Goal: Information Seeking & Learning: Learn about a topic

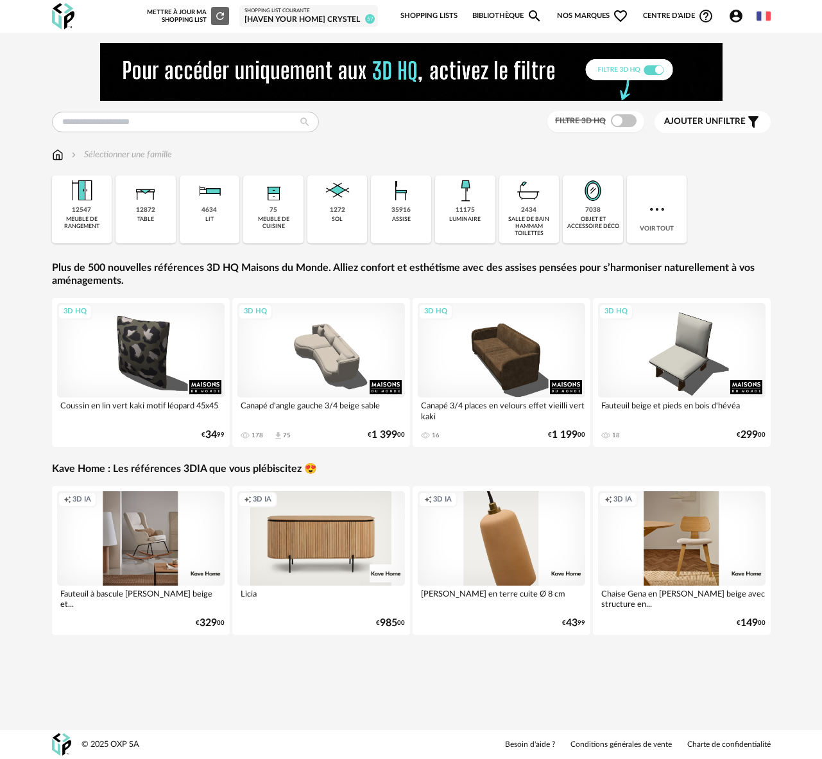
click at [692, 121] on span "Ajouter un" at bounding box center [691, 121] width 54 height 9
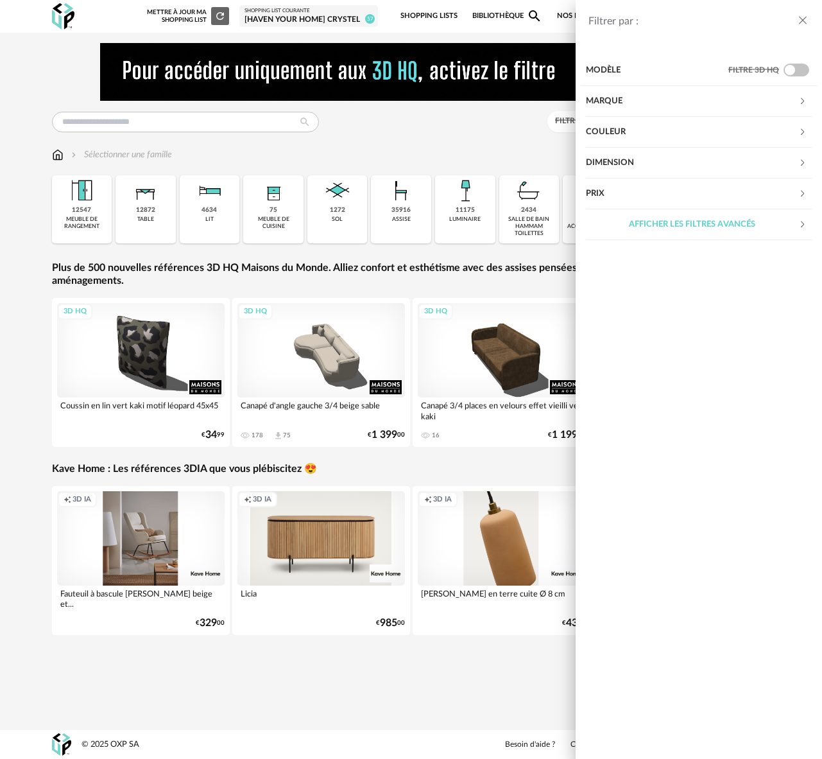
click at [612, 98] on div "Marque" at bounding box center [692, 101] width 212 height 31
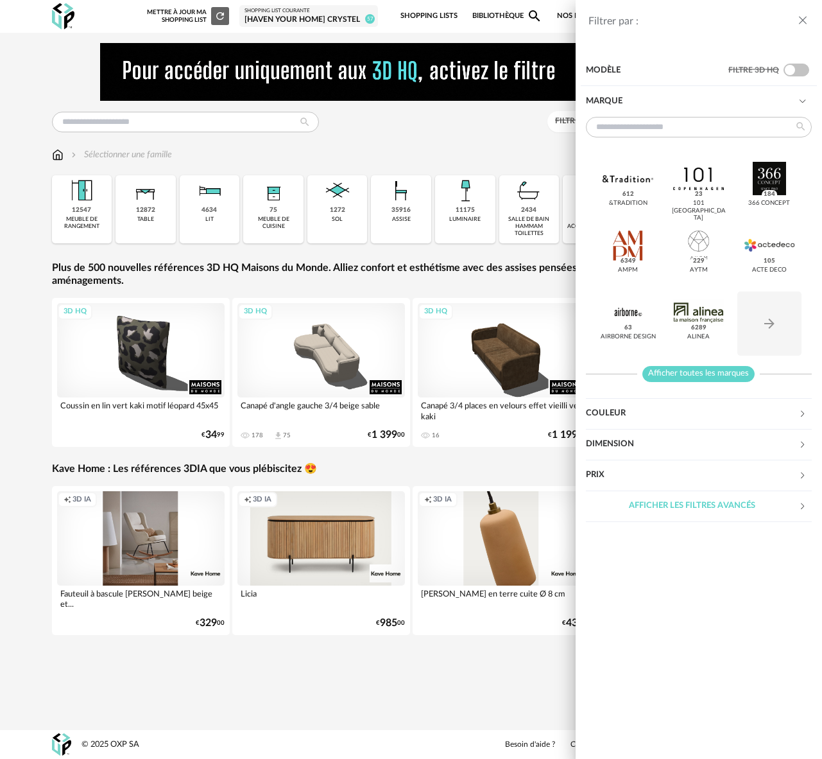
click at [691, 367] on span "Afficher toutes les marques" at bounding box center [699, 374] width 112 height 16
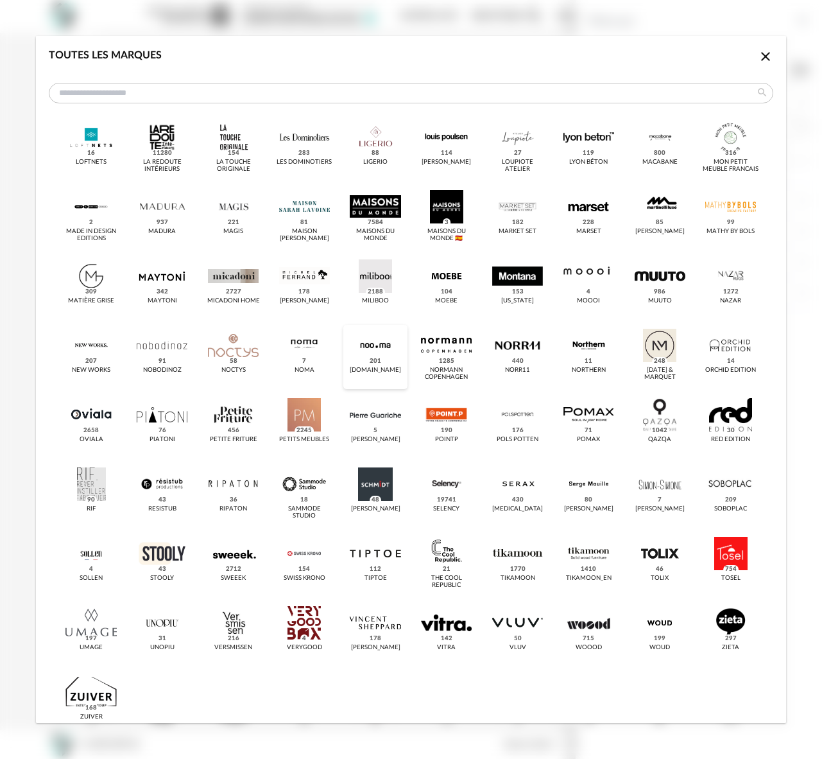
scroll to position [599, 0]
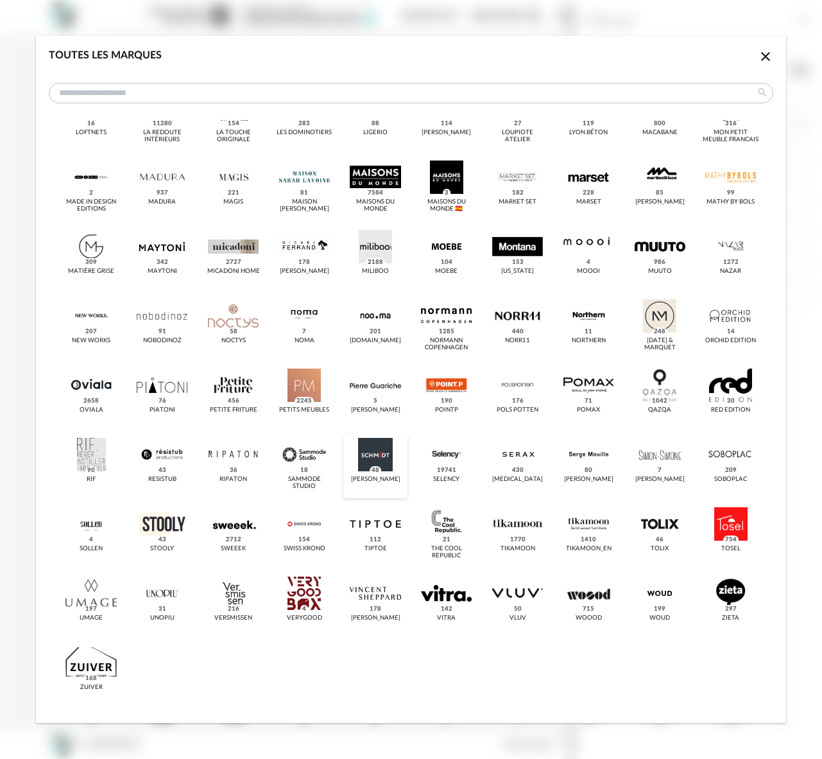
click at [382, 465] on div "dialog" at bounding box center [375, 454] width 51 height 33
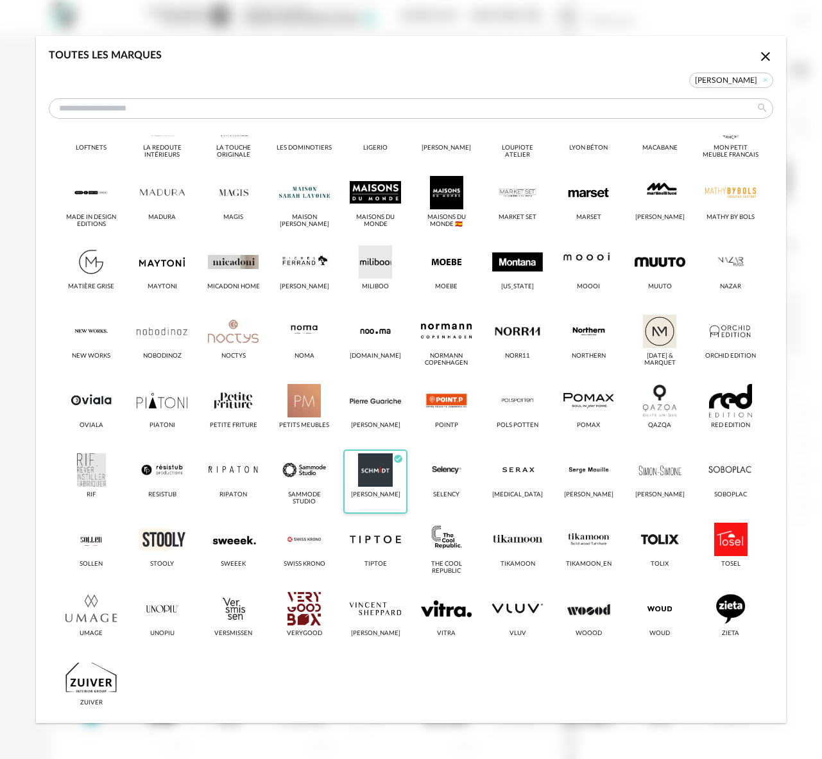
scroll to position [614, 0]
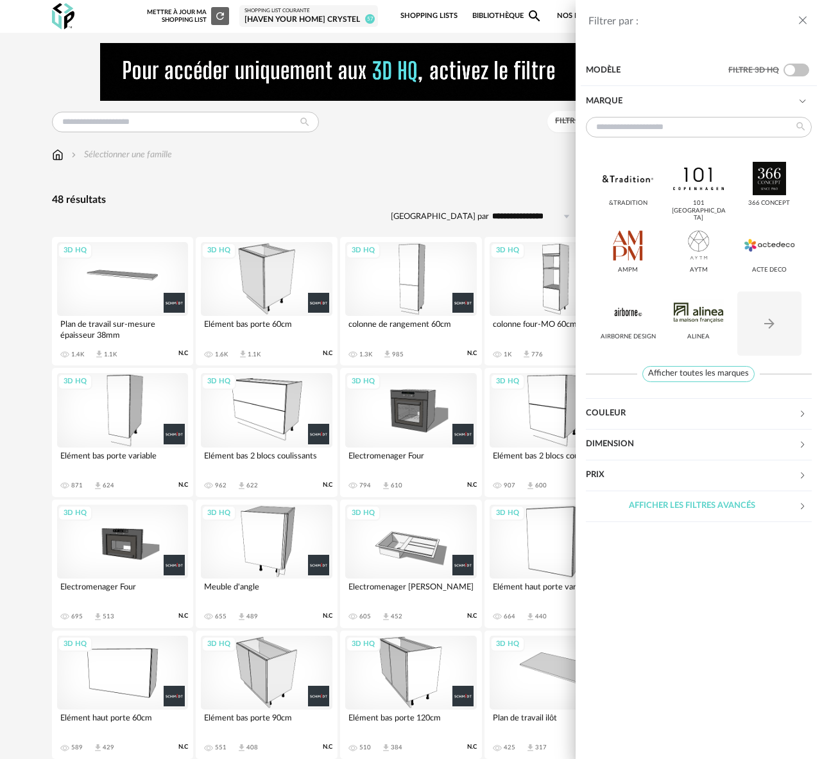
drag, startPoint x: 807, startPoint y: 19, endPoint x: 794, endPoint y: 23, distance: 13.4
click at [806, 19] on icon "close drawer" at bounding box center [803, 20] width 13 height 13
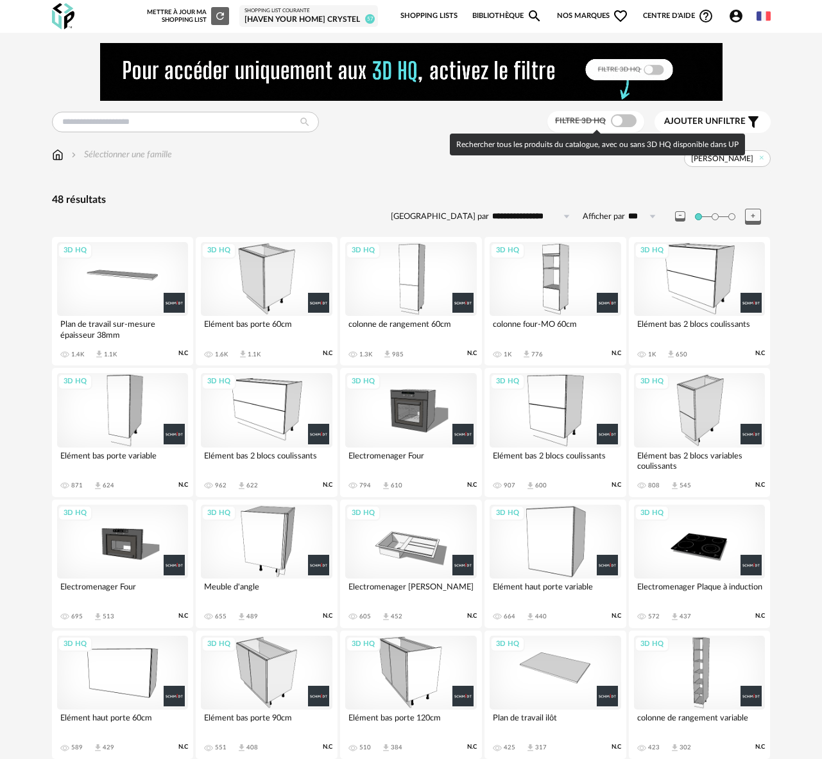
click at [625, 120] on span at bounding box center [624, 120] width 26 height 13
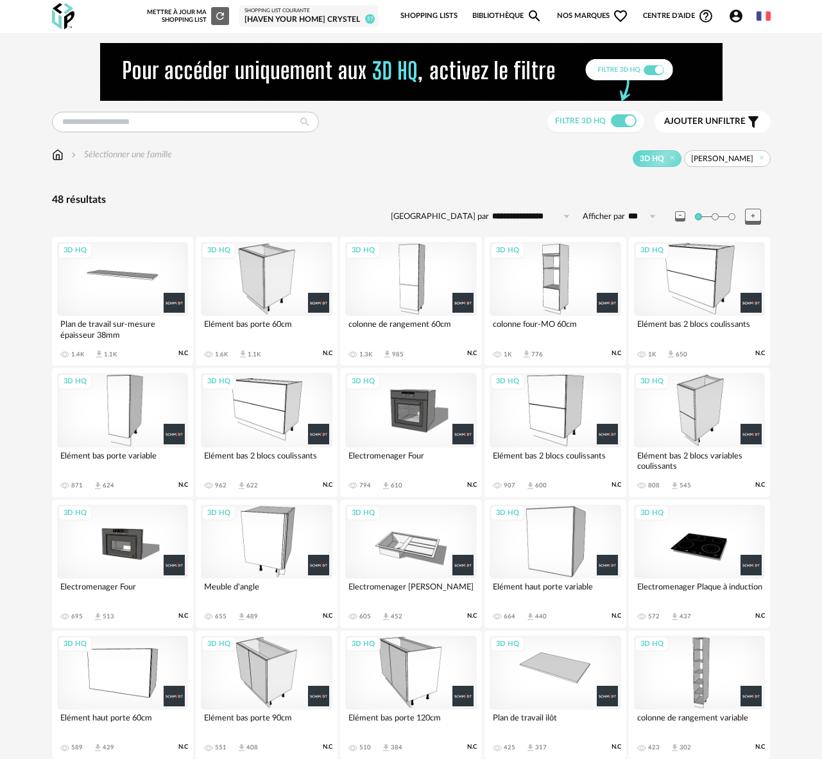
click at [54, 152] on img at bounding box center [58, 154] width 12 height 13
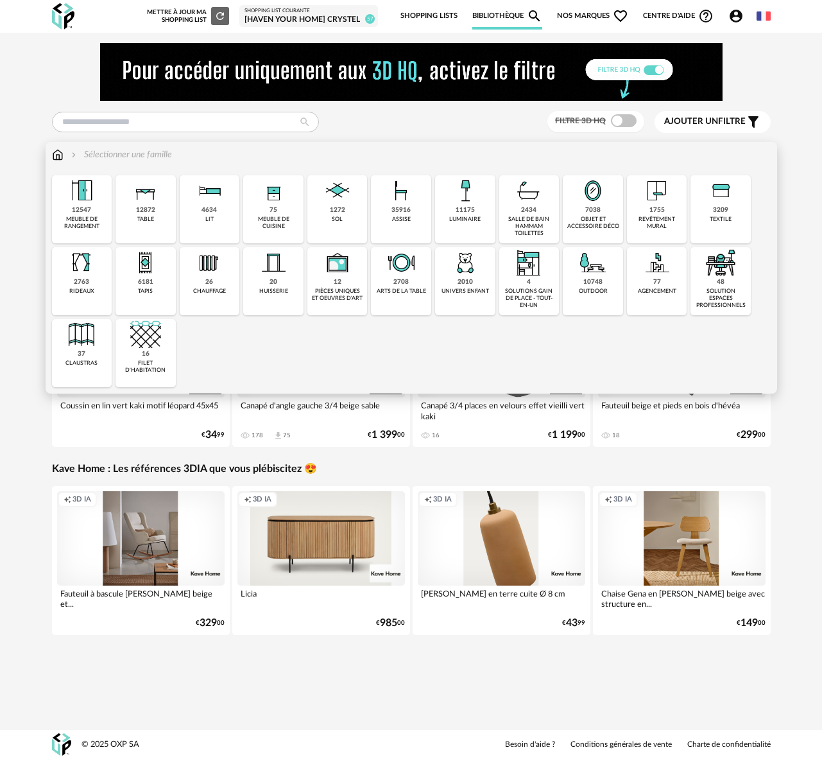
click at [654, 214] on div "1755" at bounding box center [657, 210] width 15 height 8
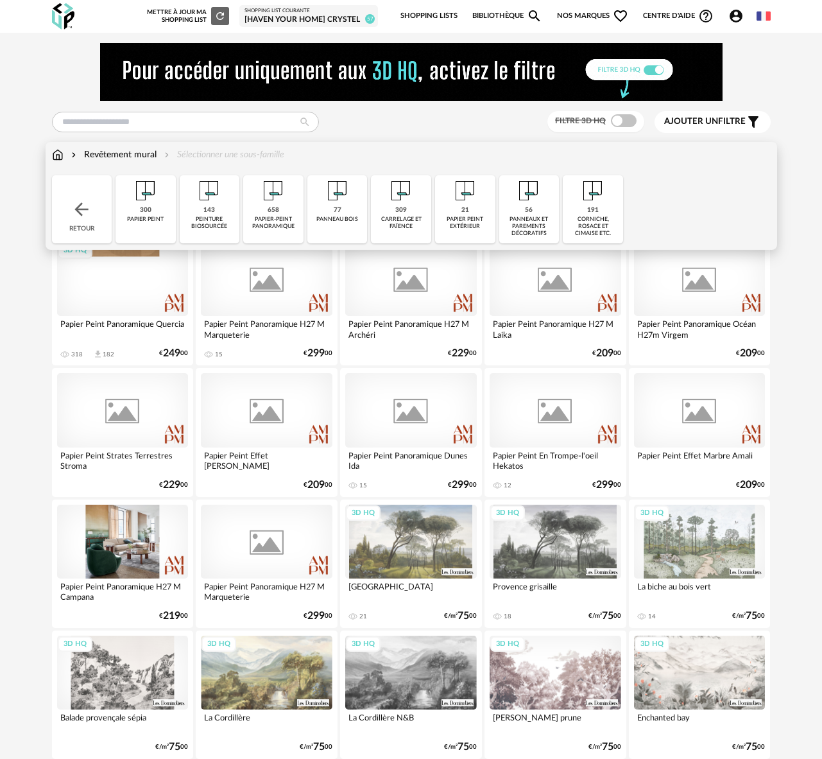
click at [62, 153] on img at bounding box center [58, 154] width 12 height 13
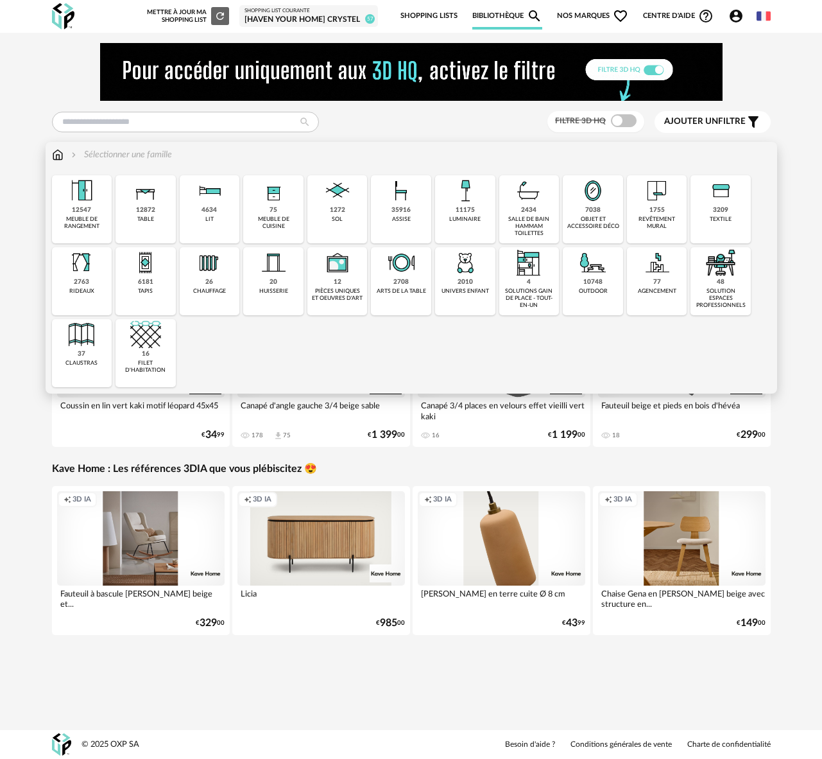
click at [278, 220] on div "meuble de cuisine" at bounding box center [273, 223] width 53 height 15
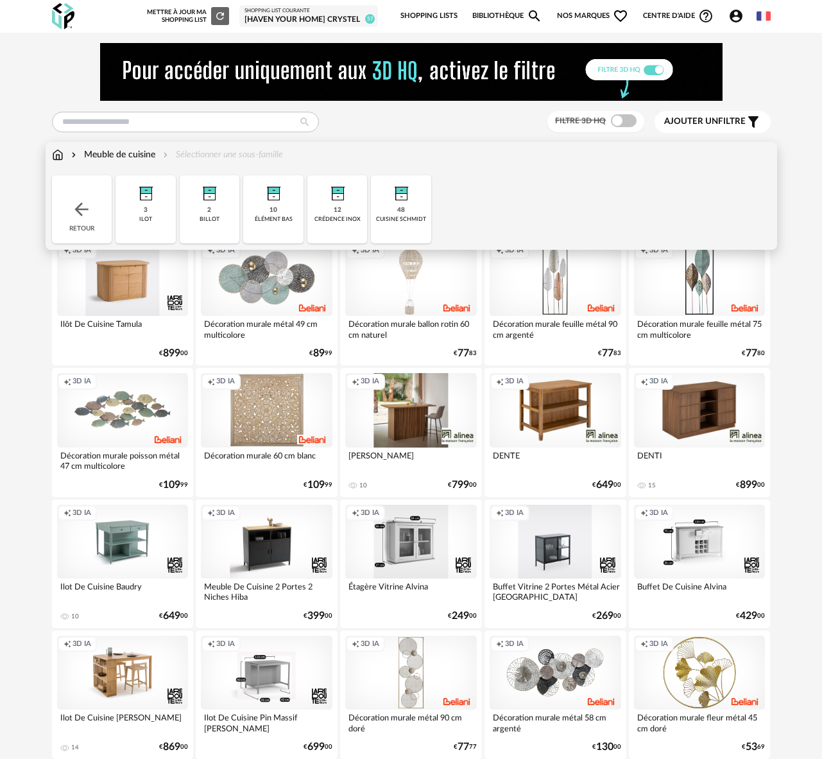
click at [79, 216] on img at bounding box center [81, 209] width 21 height 21
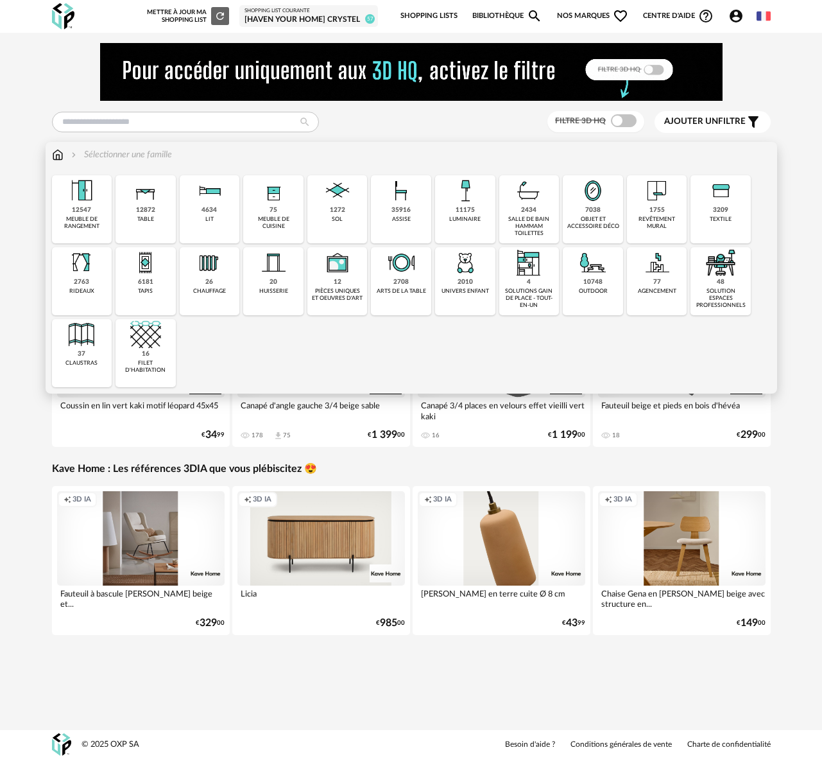
click at [589, 290] on div "outdoor" at bounding box center [593, 291] width 29 height 7
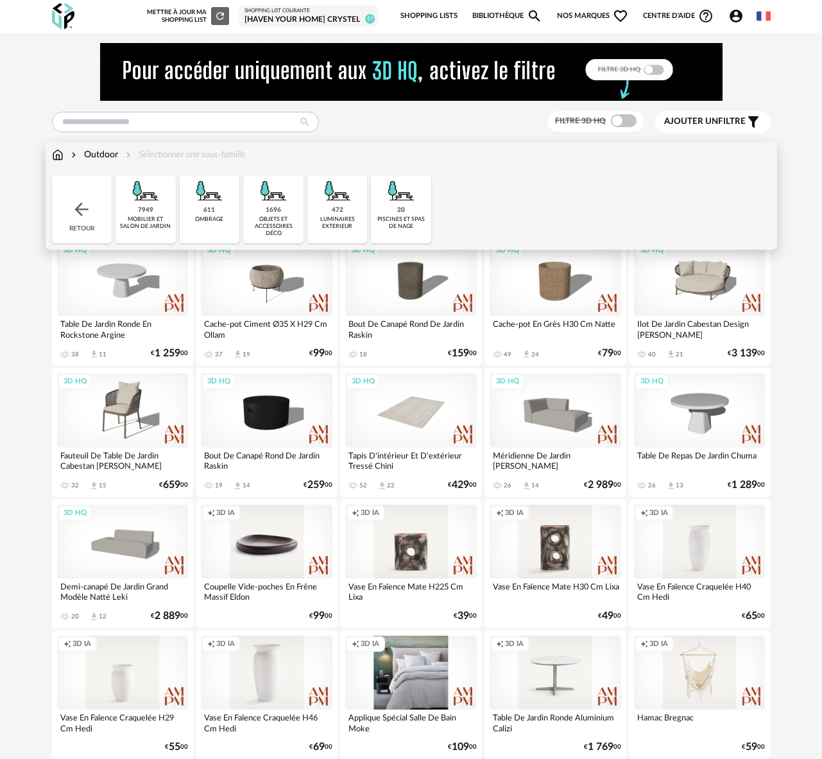
click at [51, 152] on div "Outdoor Sélectionner une sous-famille Close icon Retour 7949 mobilier et salon …" at bounding box center [412, 196] width 732 height 108
click at [57, 154] on img at bounding box center [58, 154] width 12 height 13
click at [87, 206] on img at bounding box center [81, 209] width 21 height 21
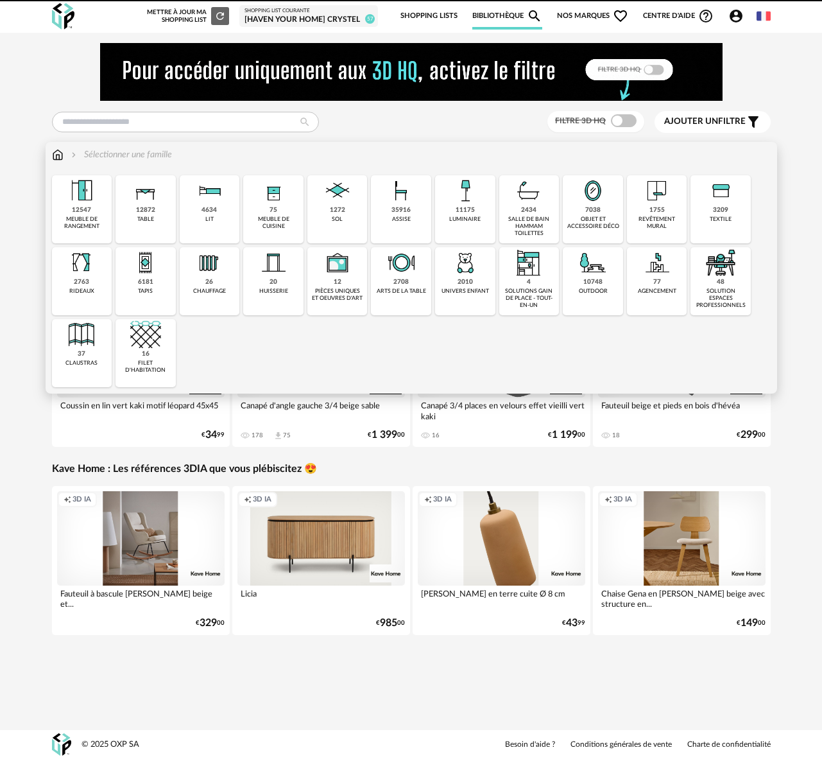
click at [665, 211] on div "1755 revêtement mural" at bounding box center [657, 209] width 60 height 68
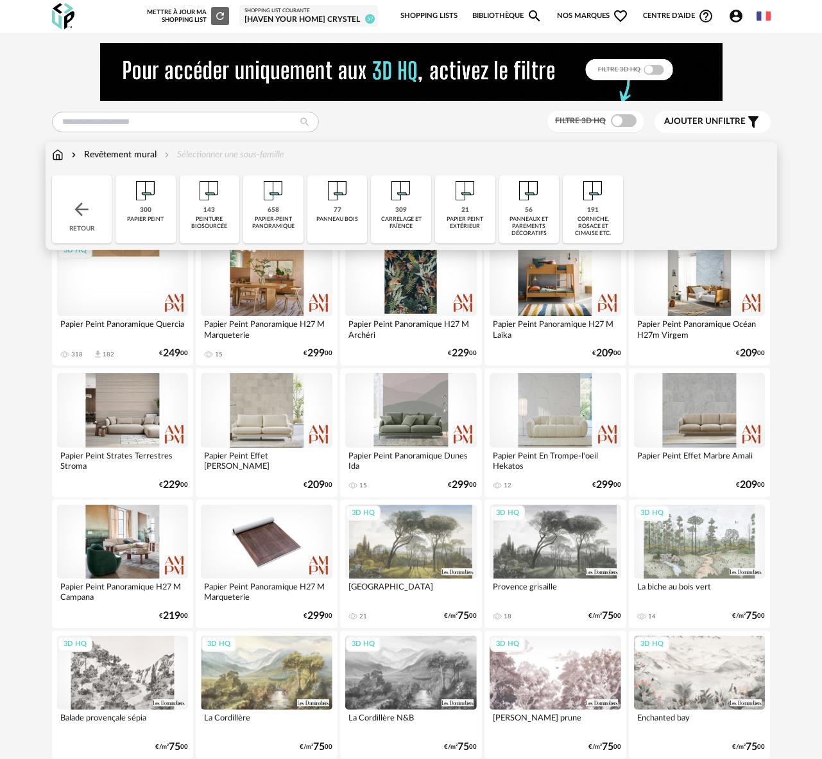
click at [59, 155] on img at bounding box center [58, 154] width 12 height 13
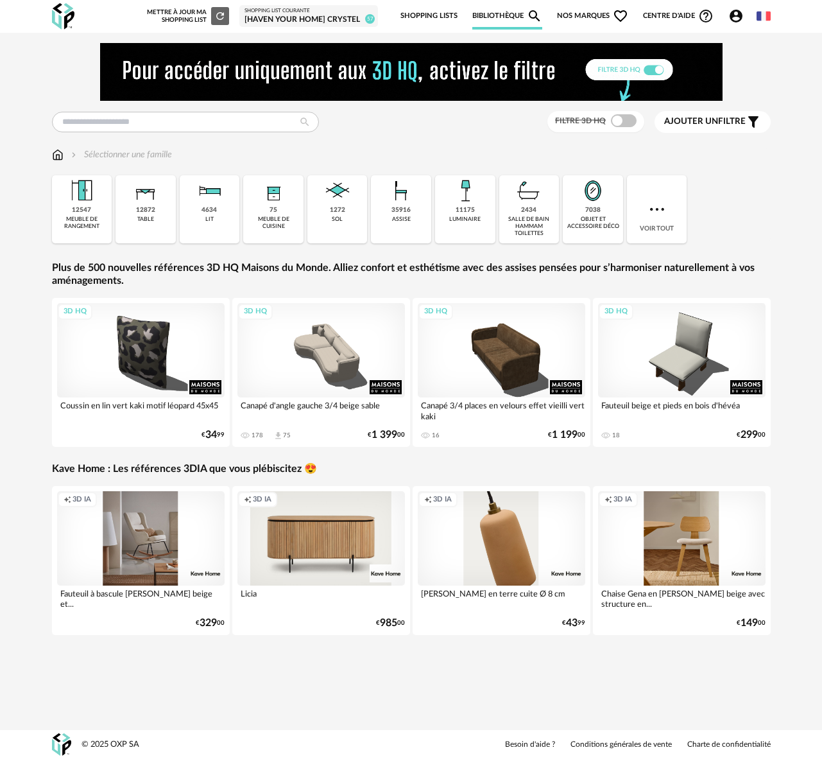
click at [283, 21] on div "[Haven your Home] Crystel" at bounding box center [309, 20] width 128 height 10
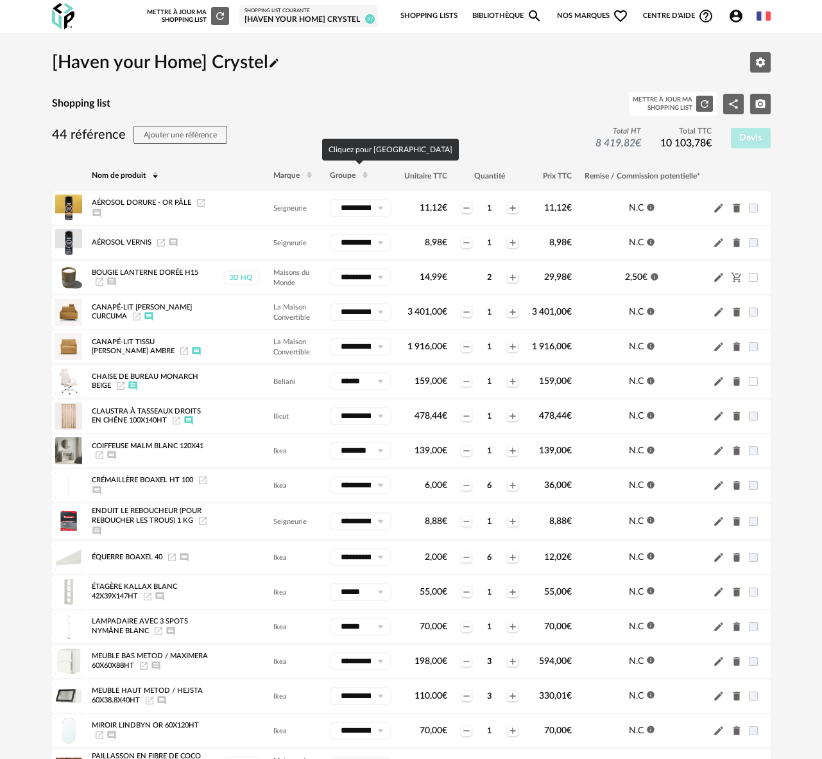
click at [343, 175] on span "Groupe" at bounding box center [343, 176] width 26 height 8
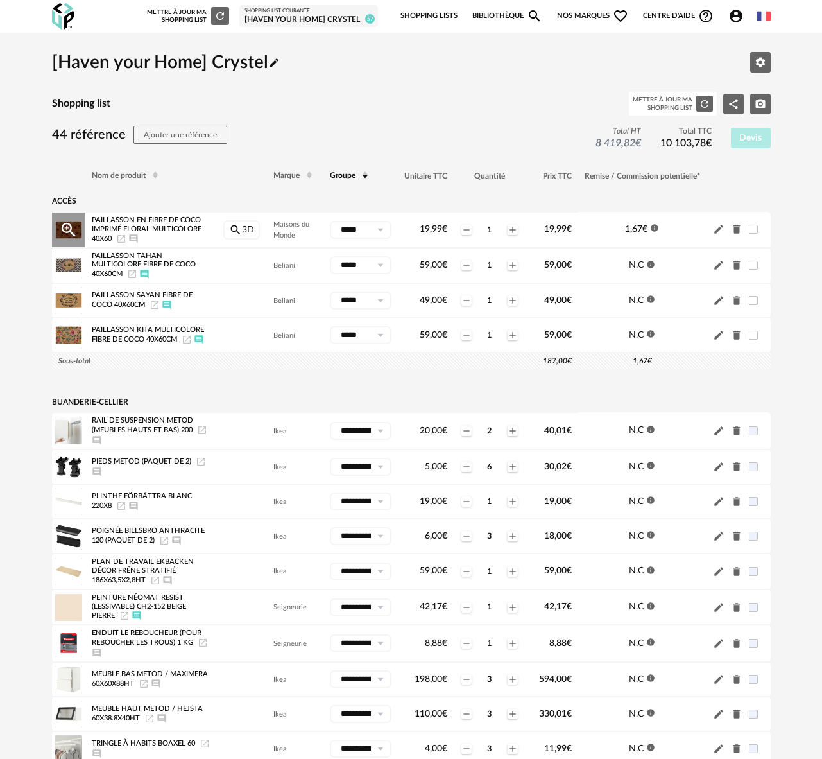
click at [718, 231] on icon "Pencil icon" at bounding box center [718, 229] width 9 height 9
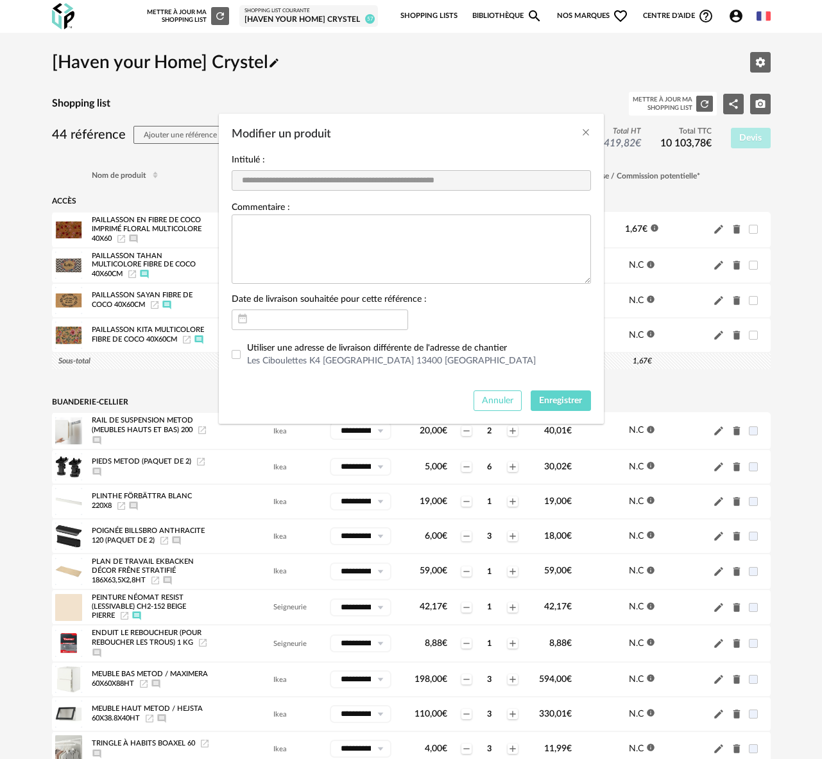
click at [498, 405] on span "Annuler" at bounding box center [497, 400] width 31 height 9
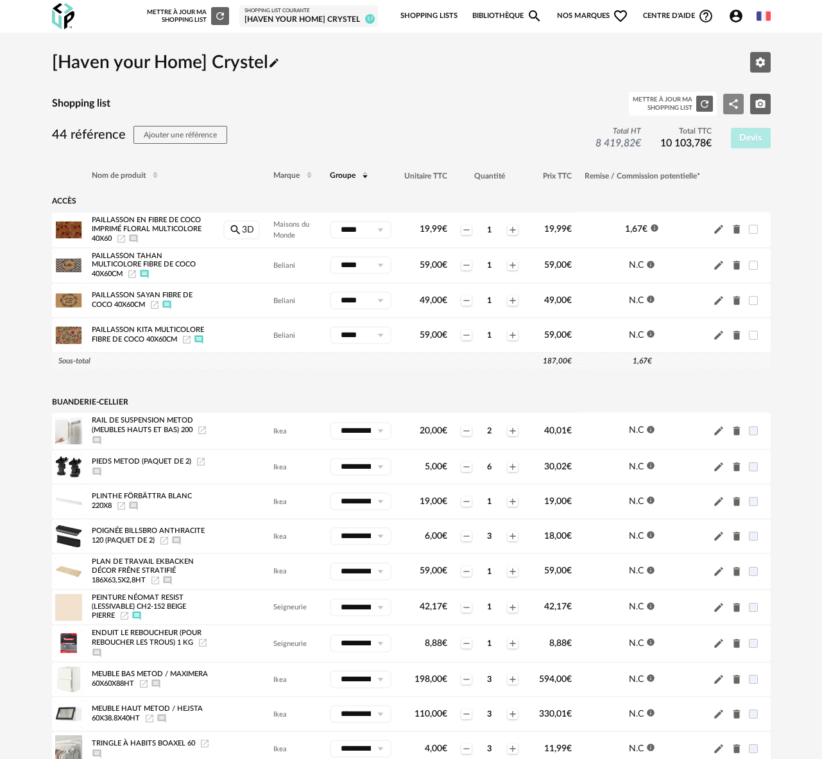
click at [734, 103] on icon "Share Variant icon" at bounding box center [734, 104] width 12 height 12
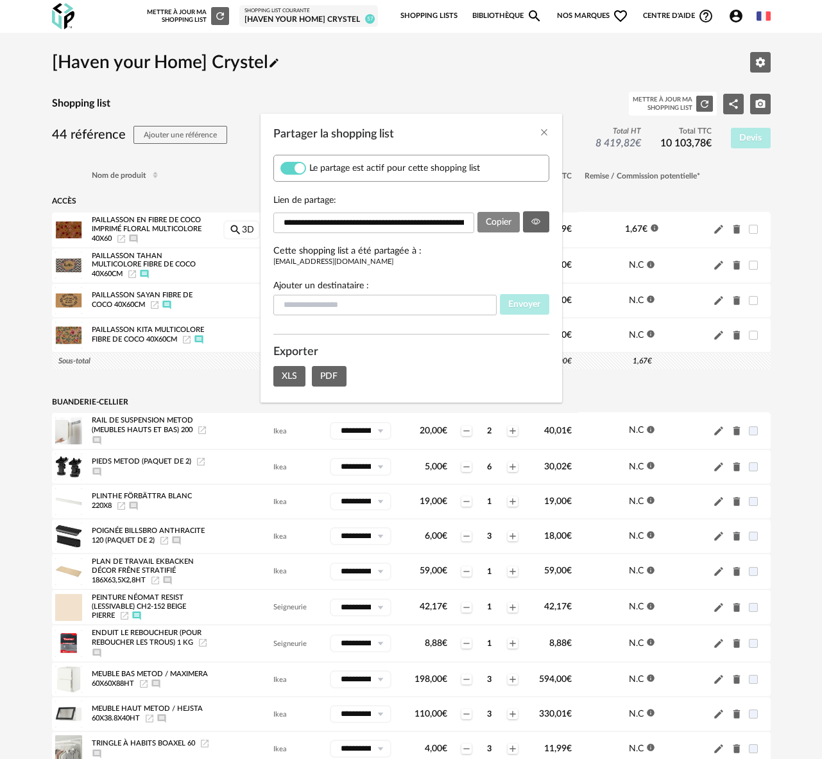
click at [499, 222] on span "Copier" at bounding box center [499, 222] width 26 height 9
click at [544, 129] on icon "Close" at bounding box center [544, 132] width 10 height 10
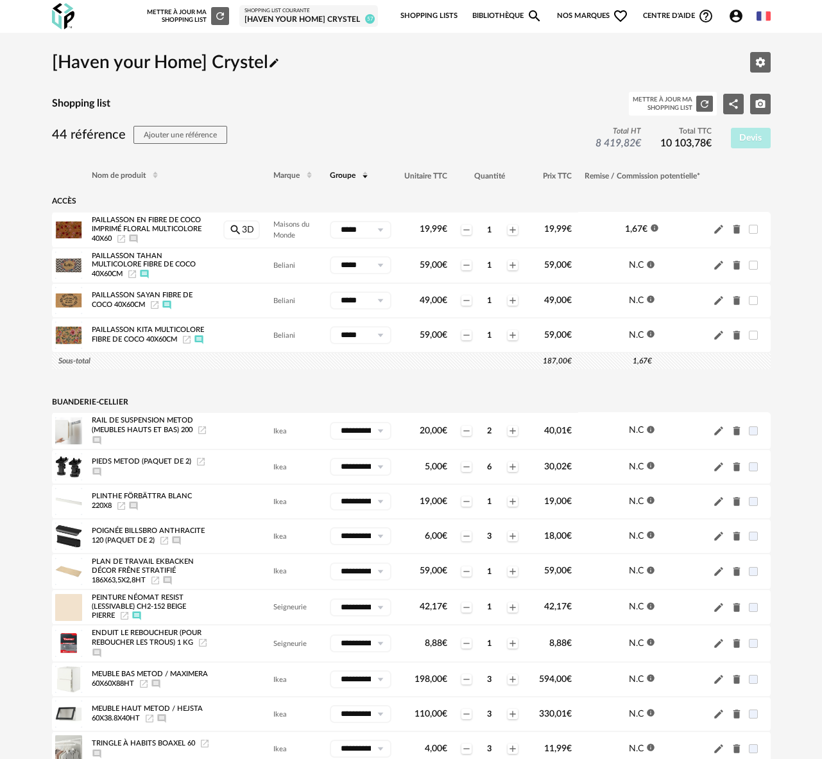
click at [406, 73] on div "[Haven your Home] Crystel Pencil icon Editer les paramètres" at bounding box center [411, 62] width 719 height 39
click at [501, 13] on link "Bibliothèque Magnify icon" at bounding box center [507, 16] width 71 height 27
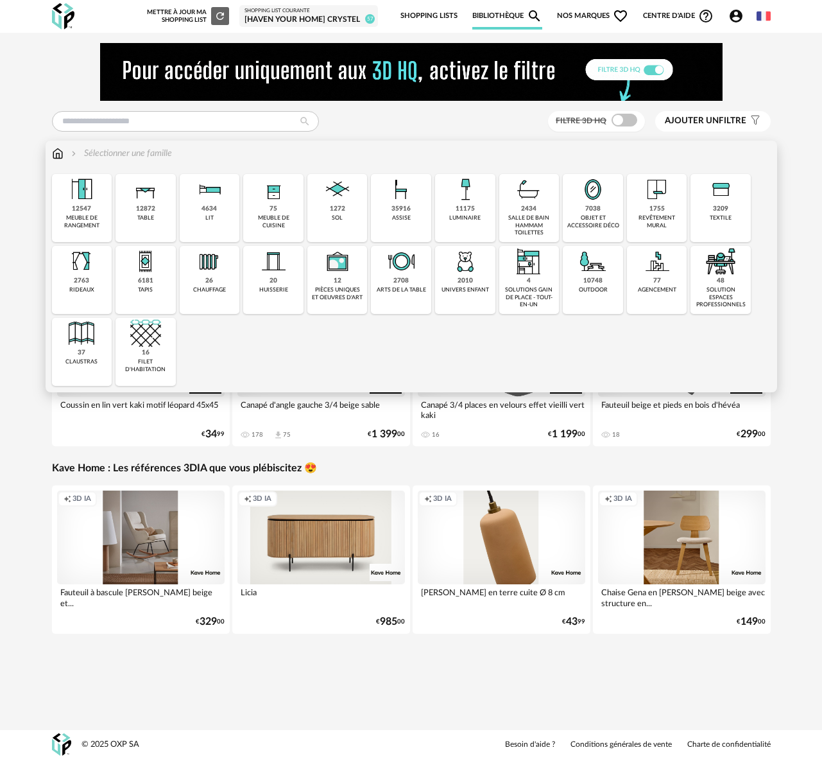
click at [725, 216] on div "textile" at bounding box center [721, 217] width 22 height 7
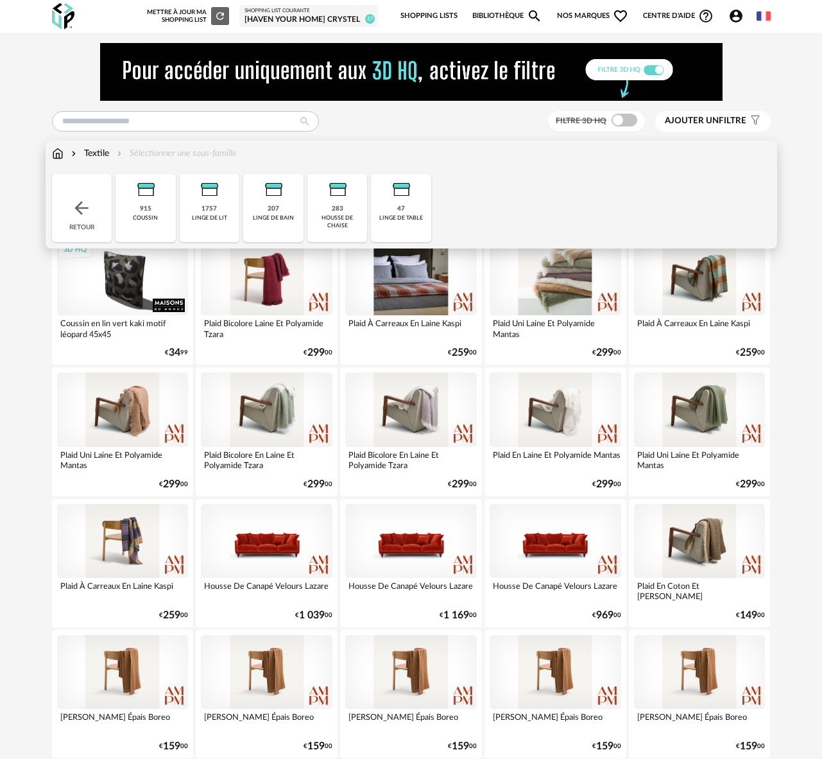
click at [60, 151] on img at bounding box center [58, 153] width 12 height 13
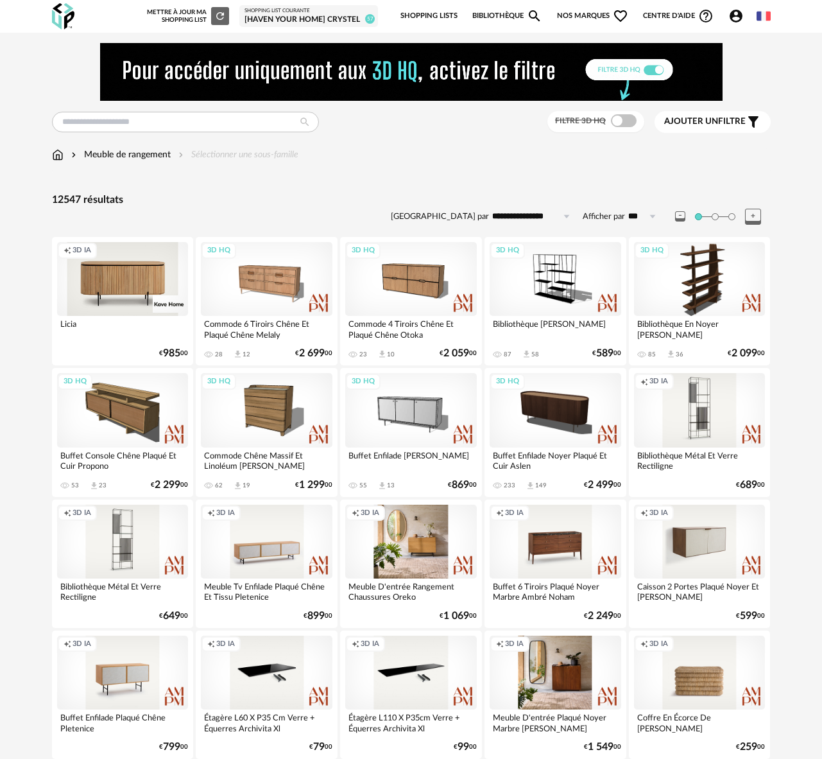
click at [58, 148] on img at bounding box center [58, 154] width 12 height 13
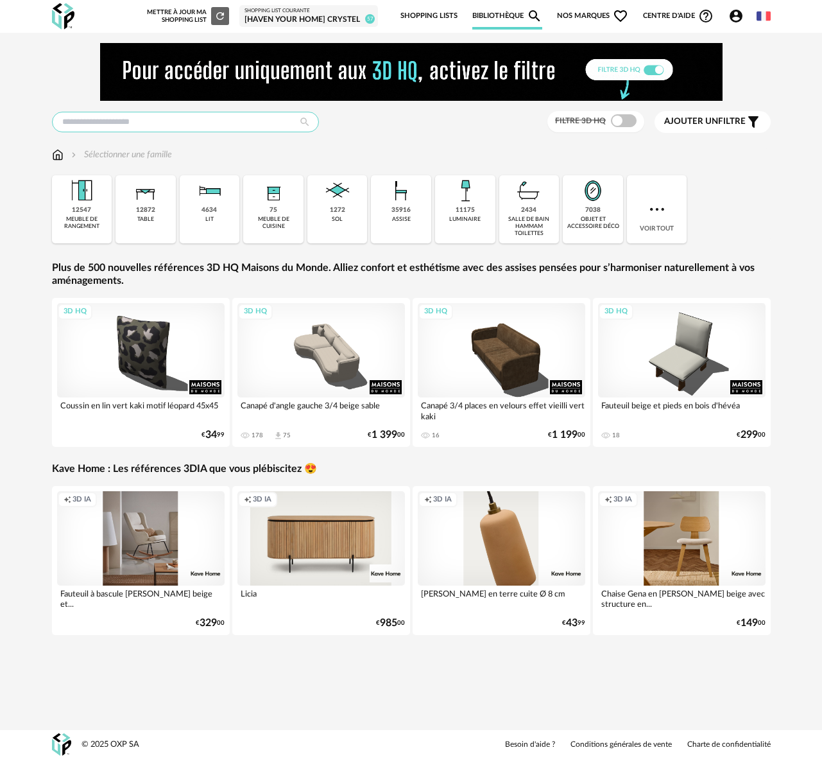
click at [109, 125] on input "text" at bounding box center [185, 122] width 267 height 21
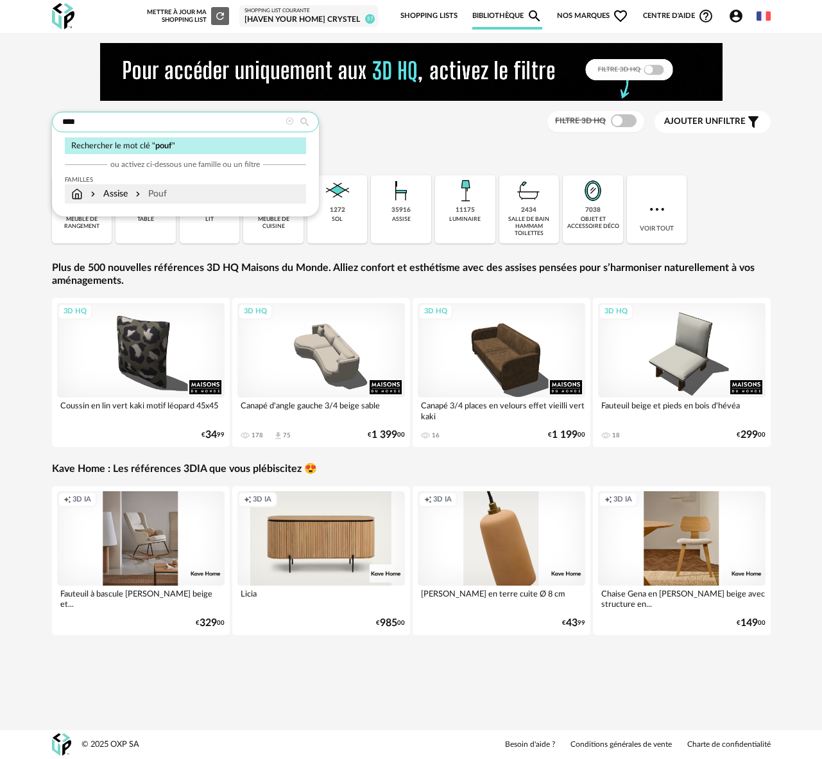
type input "****"
click at [148, 195] on div "Pouf" at bounding box center [150, 193] width 34 height 13
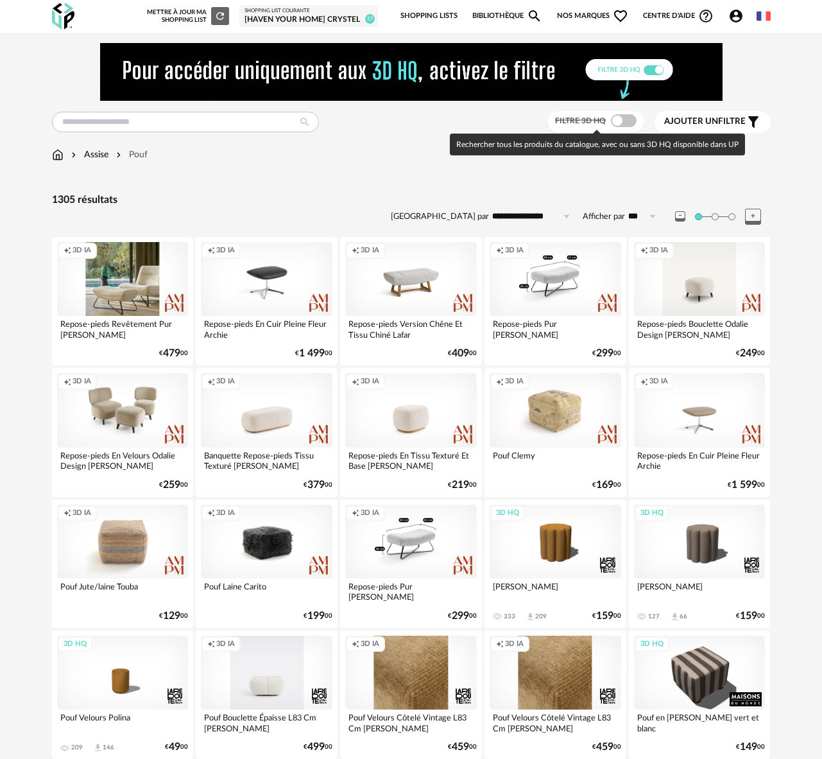
click at [634, 121] on span at bounding box center [624, 120] width 26 height 13
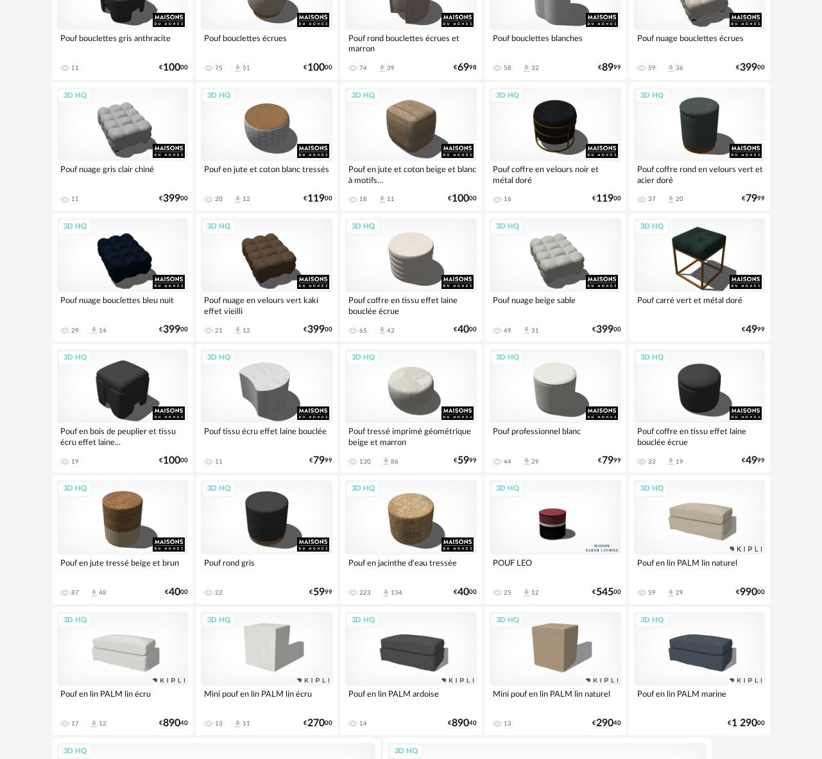
scroll to position [549, 0]
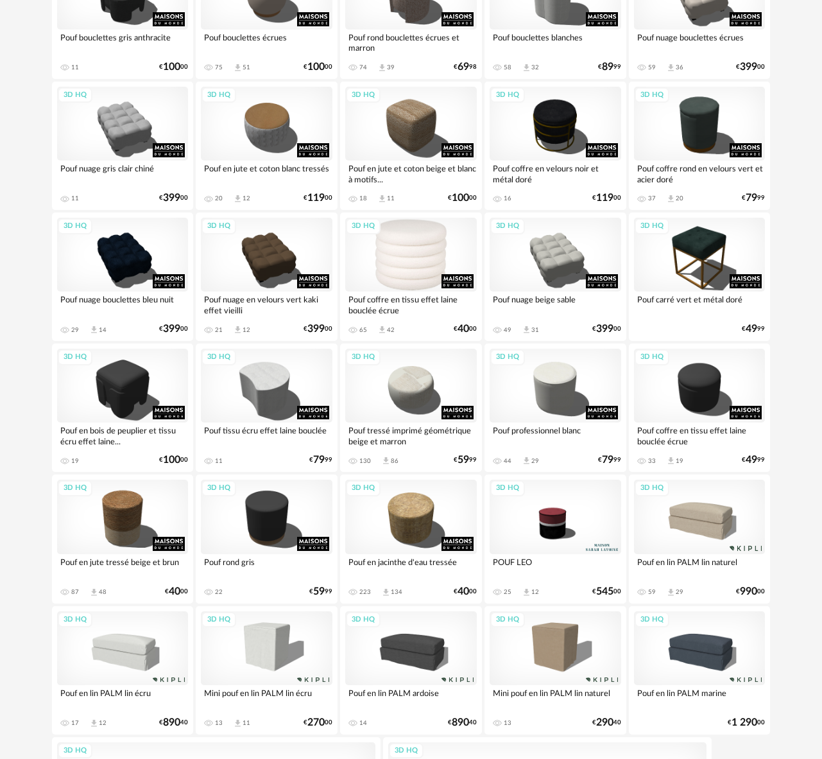
click at [404, 240] on div "3D HQ" at bounding box center [411, 255] width 132 height 74
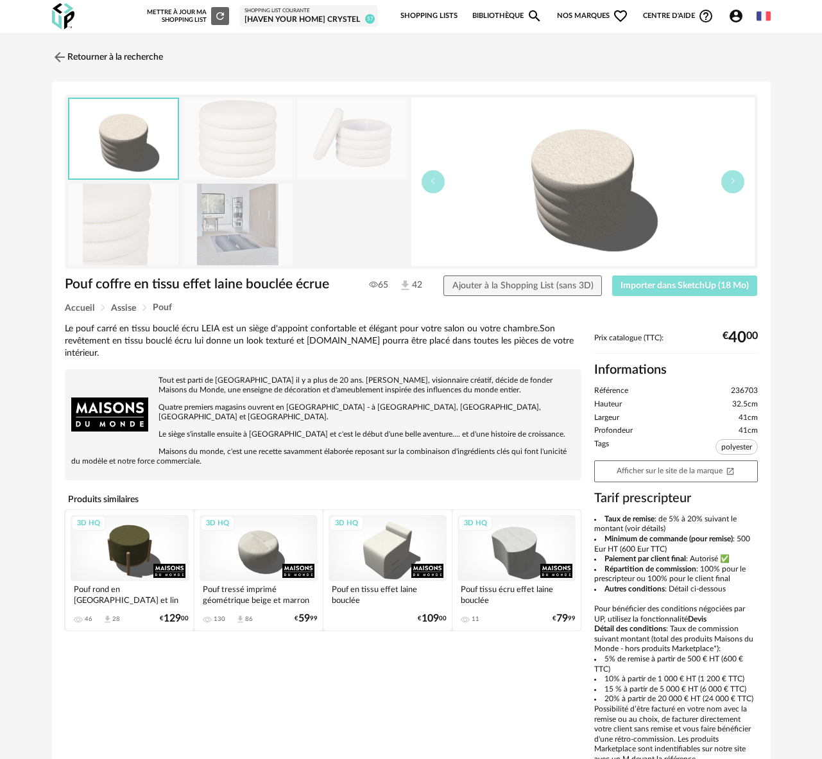
click at [685, 285] on span "Importer dans SketchUp (18 Mo)" at bounding box center [685, 285] width 128 height 9
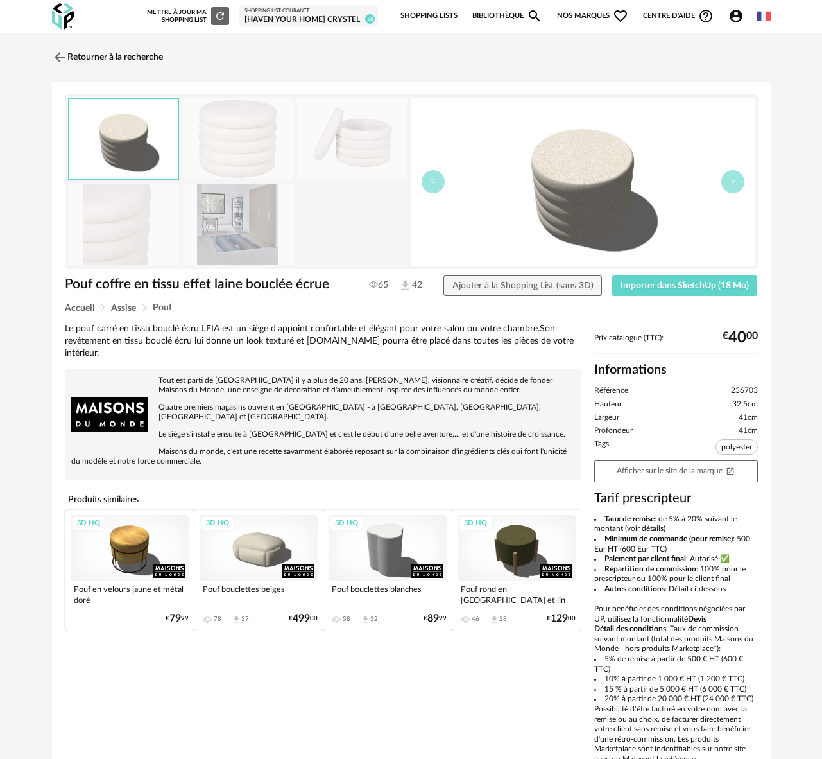
click at [236, 137] on img at bounding box center [238, 139] width 110 height 82
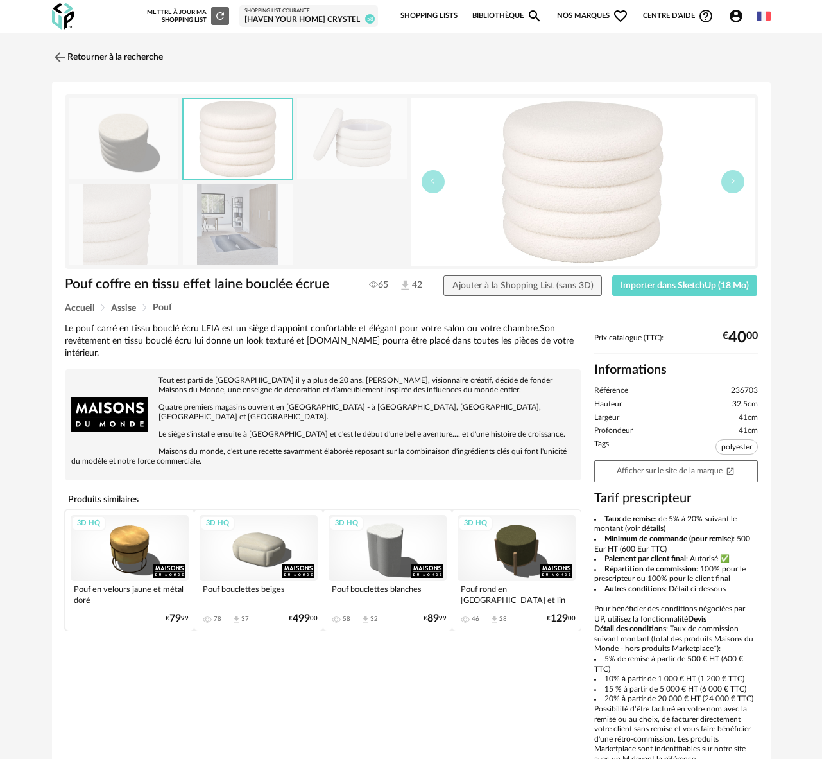
click at [277, 16] on div "[Haven your Home] Crystel" at bounding box center [309, 20] width 128 height 10
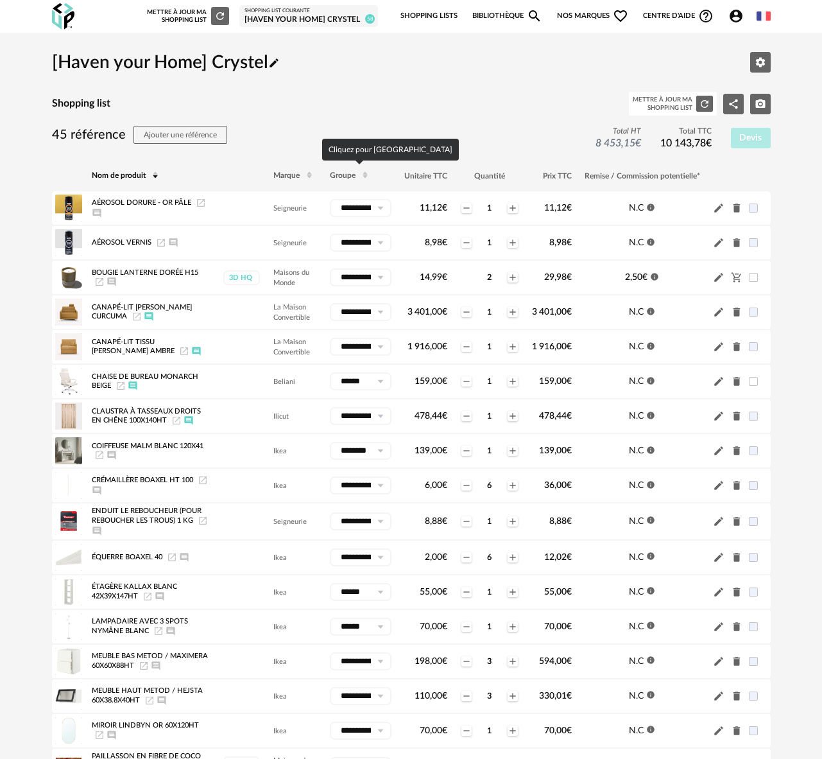
click at [350, 175] on span "Groupe" at bounding box center [343, 176] width 26 height 8
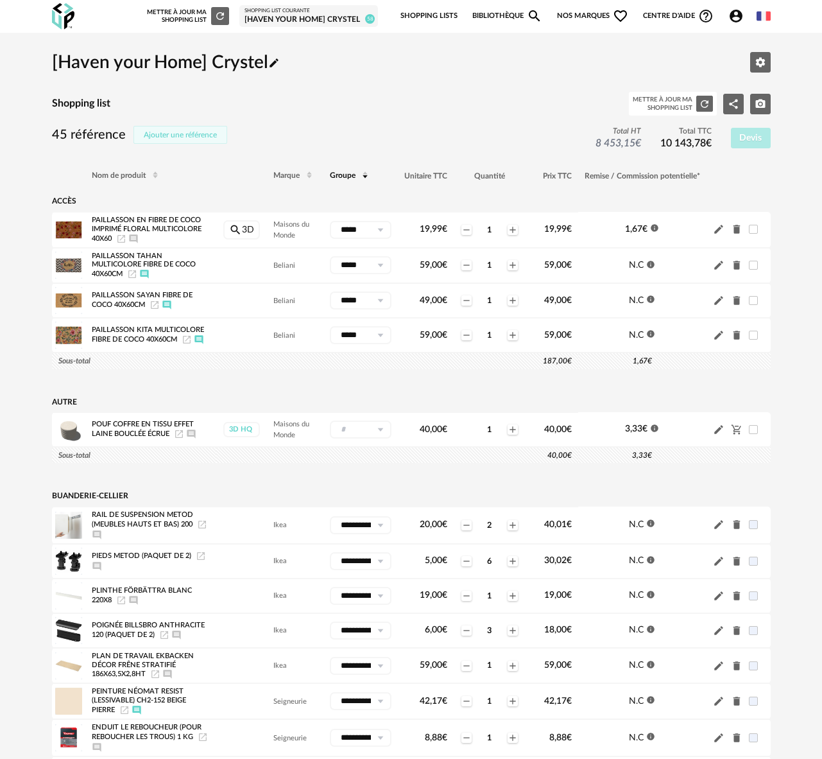
click at [191, 136] on span "Ajouter une référence" at bounding box center [180, 135] width 73 height 8
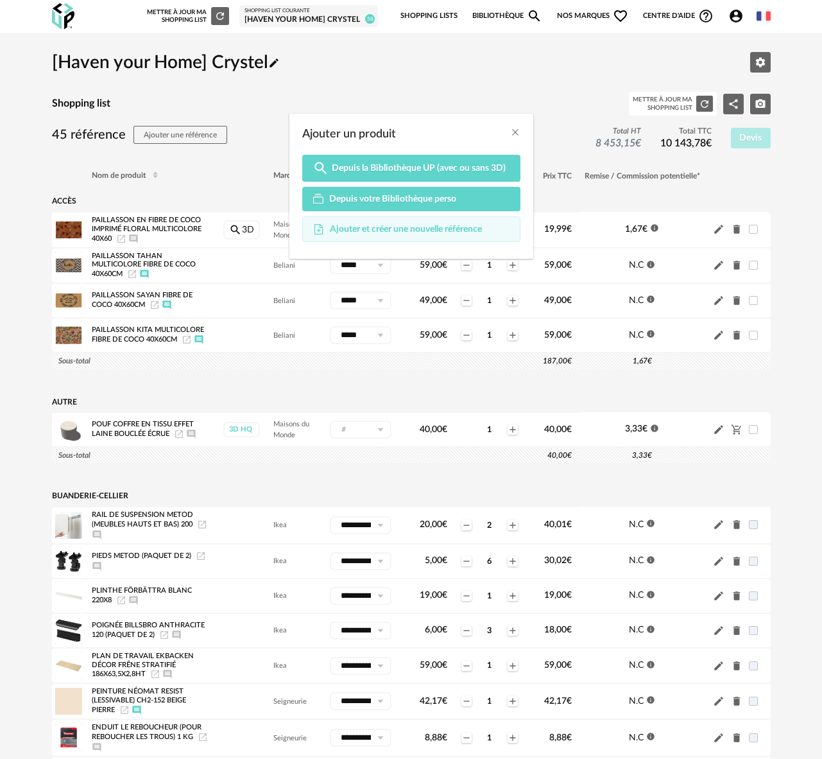
click at [456, 230] on span "Ajouter et créer une nouvelle référence" at bounding box center [406, 229] width 152 height 12
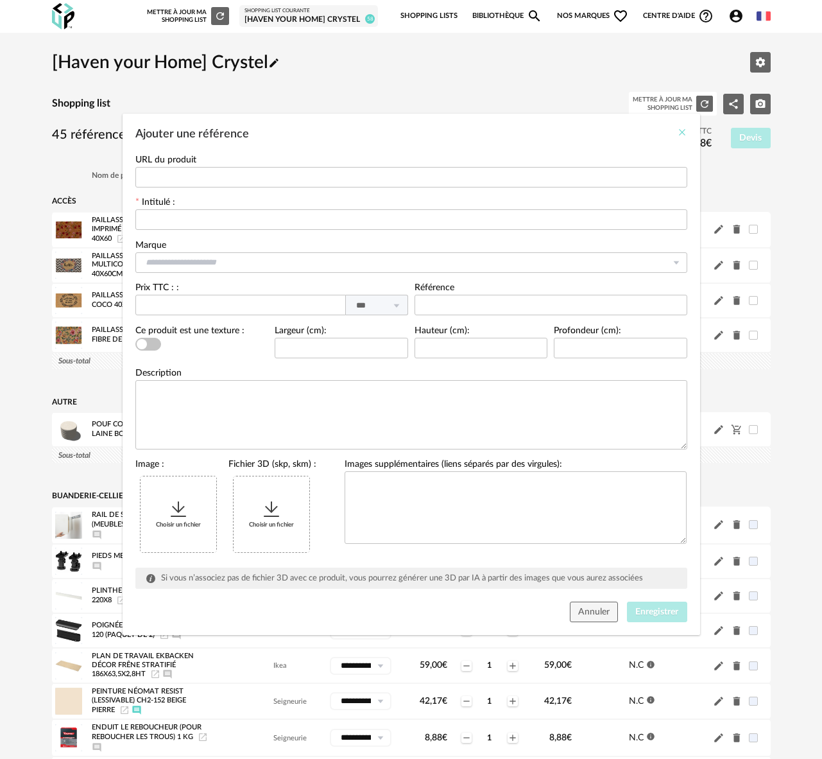
drag, startPoint x: 680, startPoint y: 132, endPoint x: 632, endPoint y: 141, distance: 48.2
click at [680, 132] on icon "Close" at bounding box center [682, 132] width 10 height 10
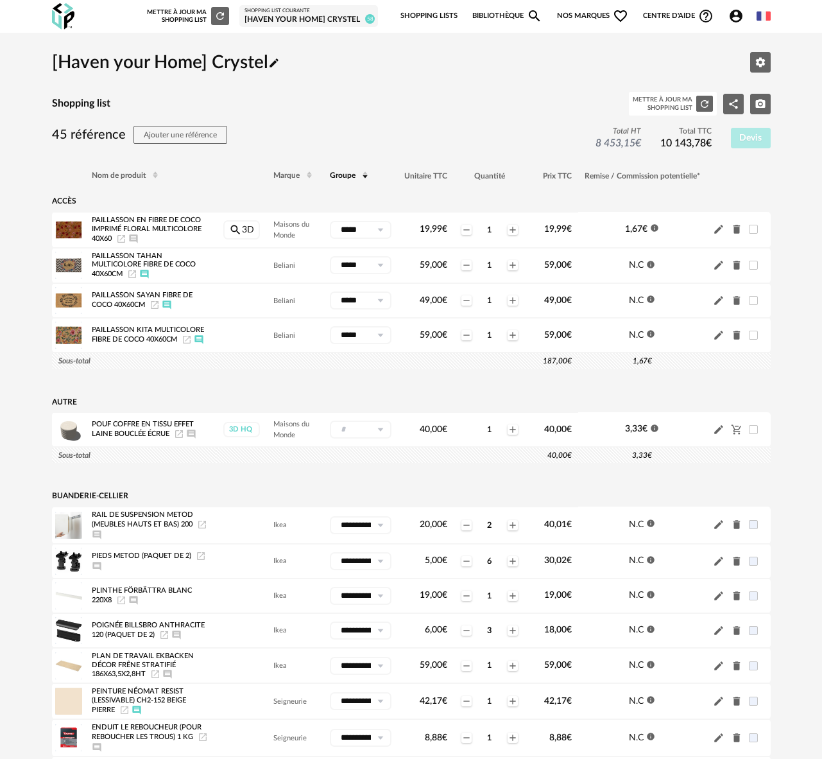
click at [494, 16] on link "Bibliothèque Magnify icon" at bounding box center [507, 16] width 71 height 27
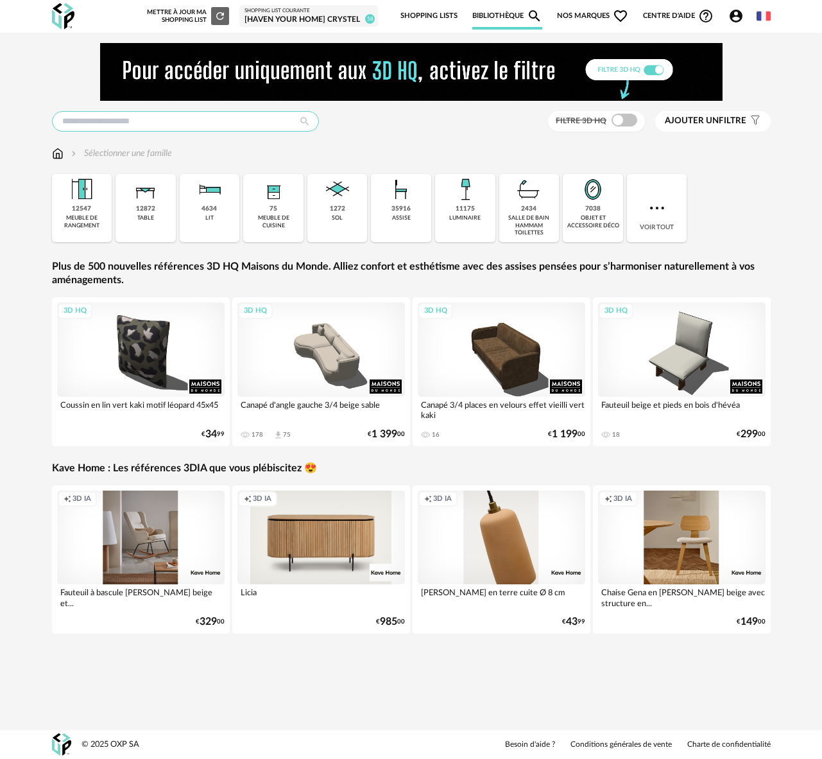
click at [95, 118] on input "text" at bounding box center [185, 121] width 267 height 21
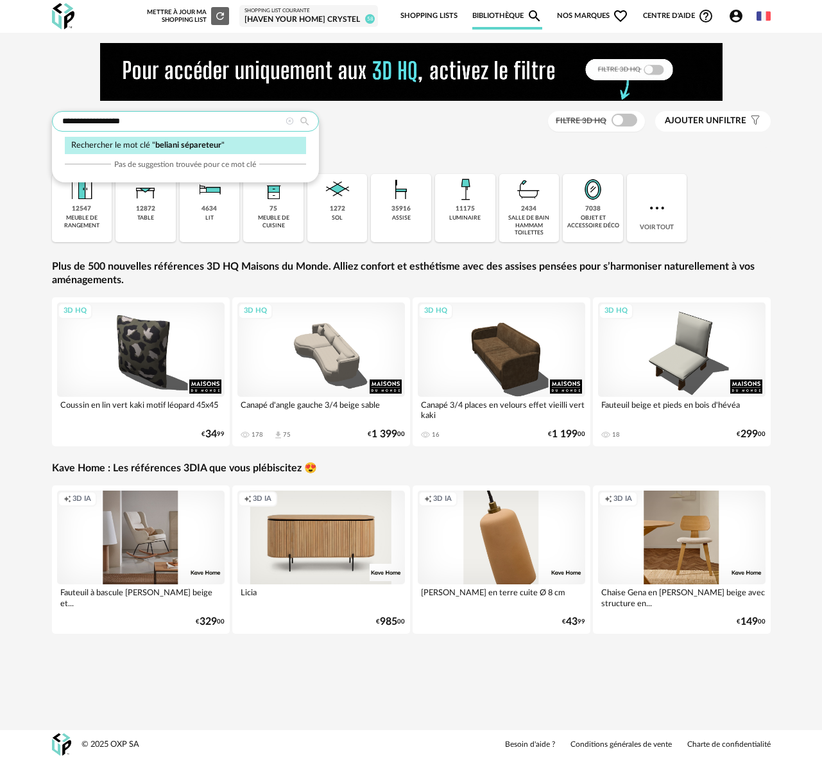
click at [112, 123] on input "**********" at bounding box center [185, 121] width 267 height 21
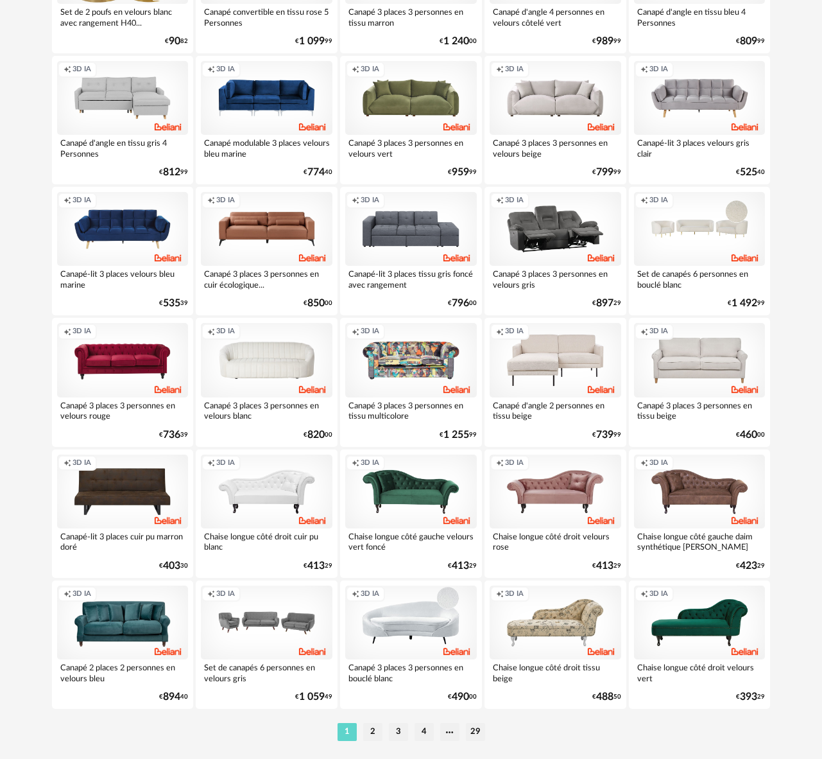
scroll to position [2180, 0]
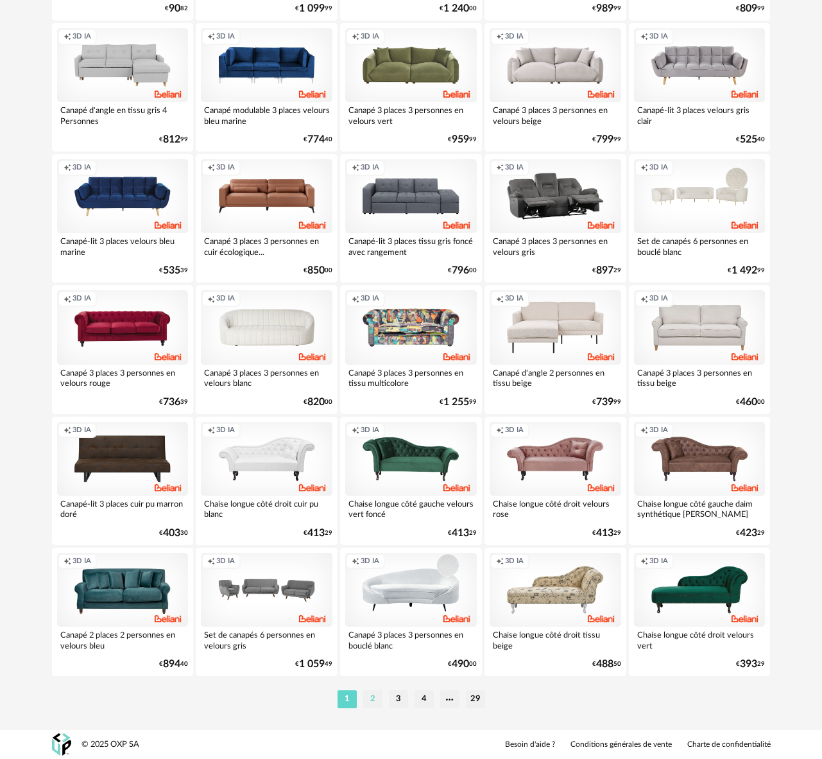
click at [374, 700] on li "2" at bounding box center [372, 699] width 19 height 18
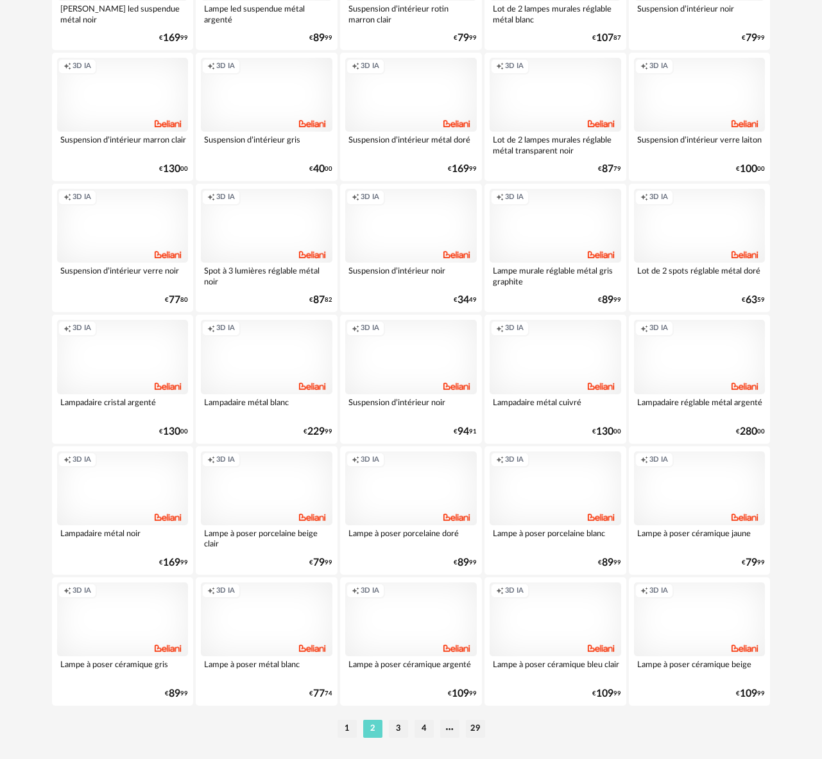
scroll to position [2180, 0]
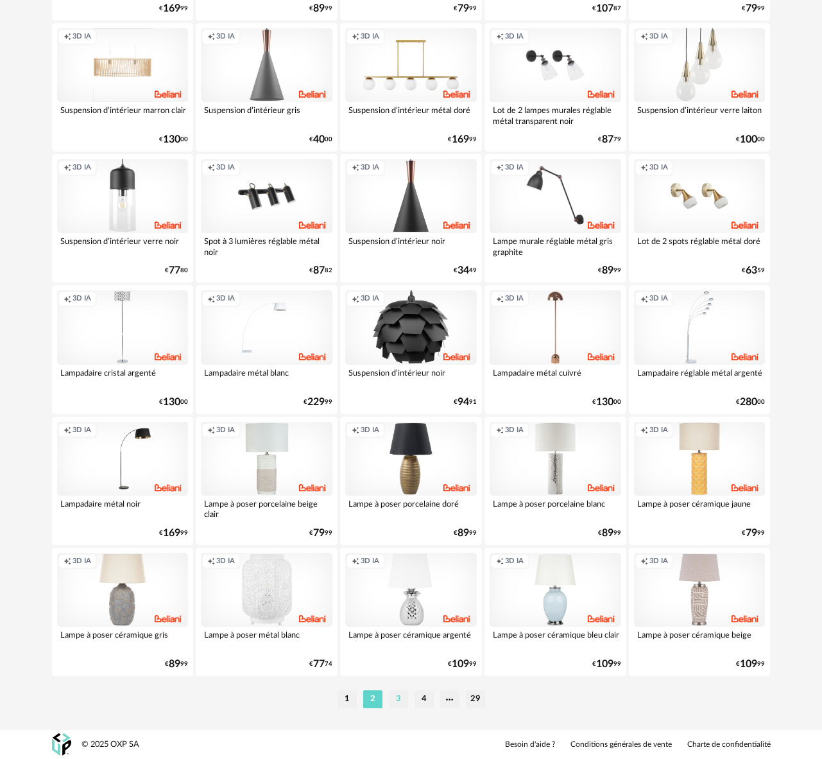
click at [396, 699] on li "3" at bounding box center [398, 699] width 19 height 18
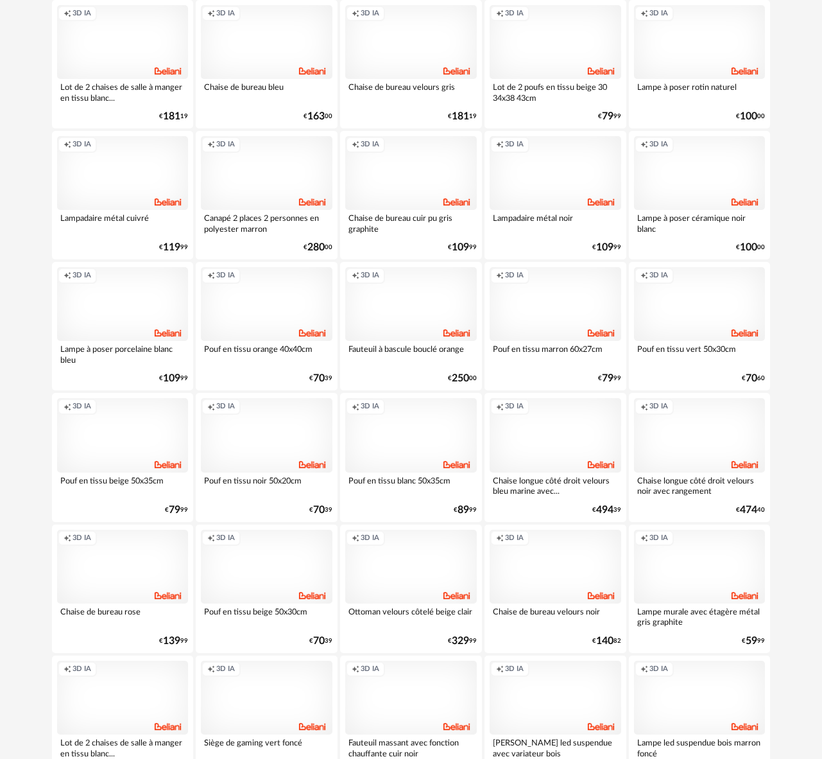
scroll to position [2180, 0]
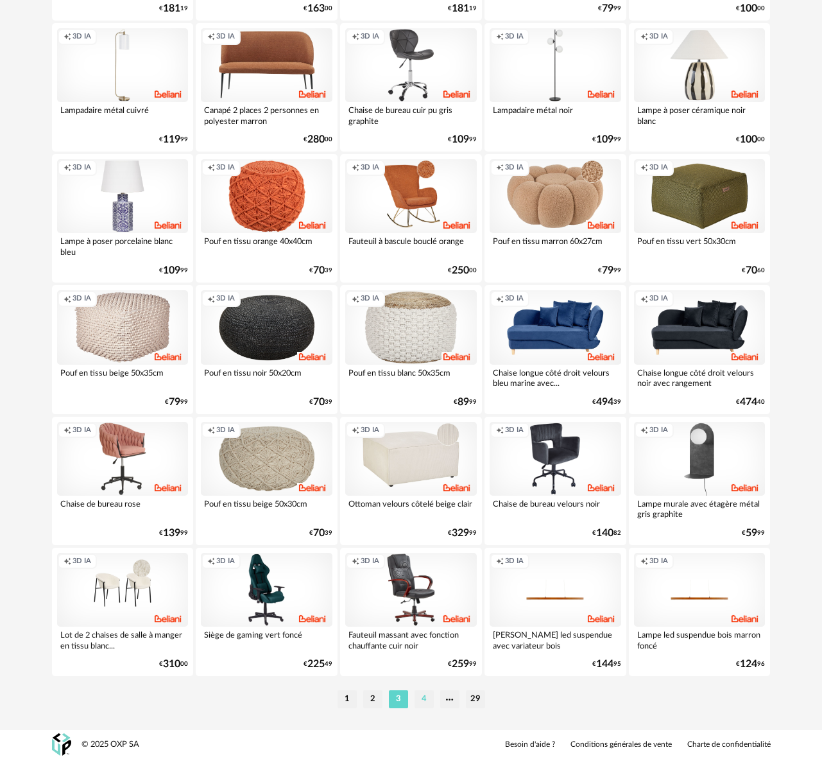
click at [420, 703] on li "4" at bounding box center [424, 699] width 19 height 18
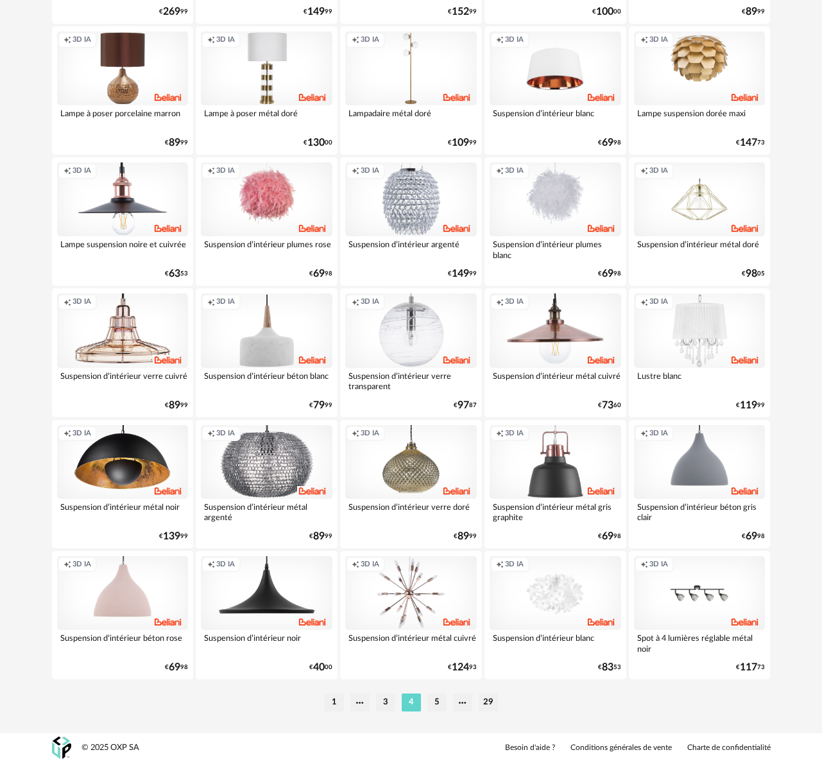
scroll to position [2180, 0]
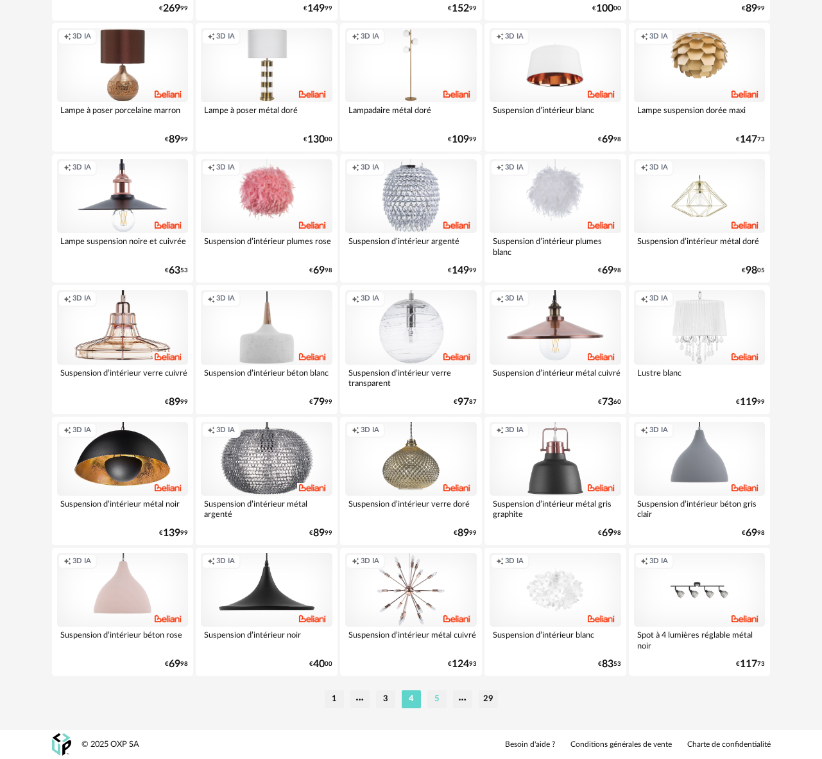
click at [435, 701] on li "5" at bounding box center [437, 699] width 19 height 18
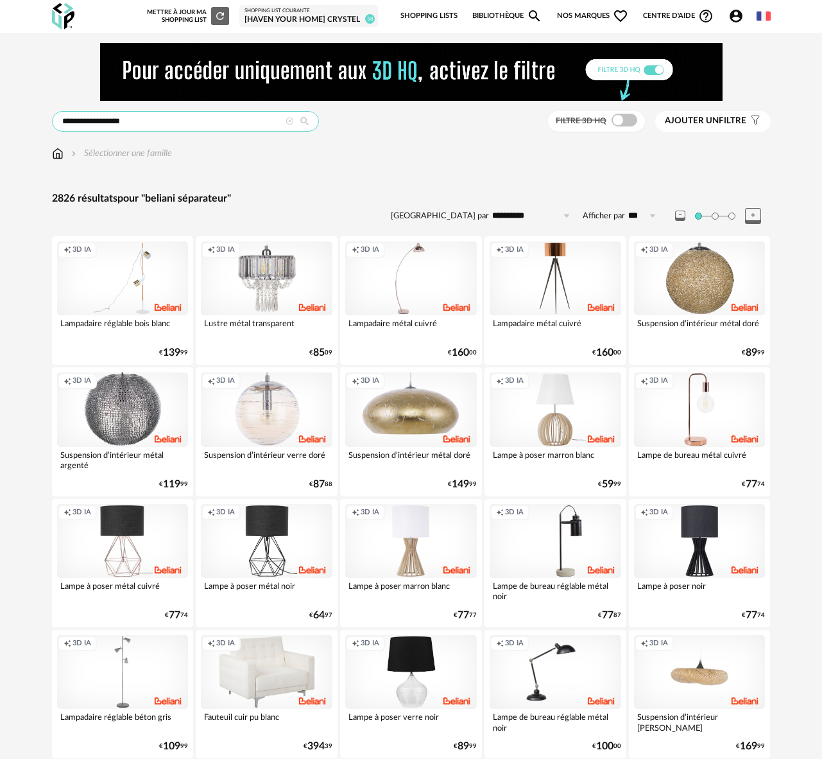
click at [135, 126] on input "**********" at bounding box center [185, 121] width 267 height 21
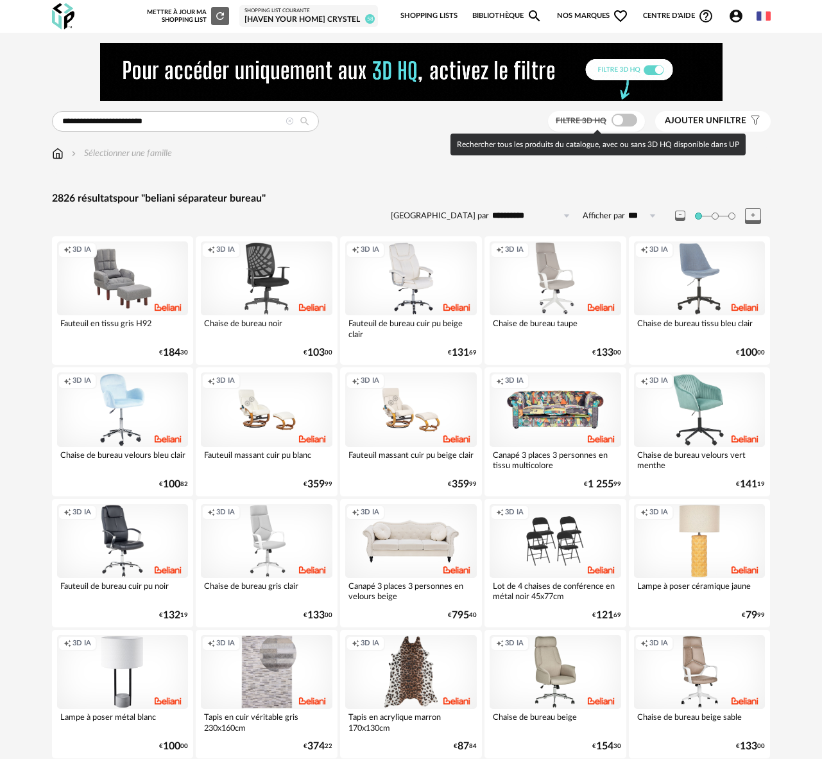
click at [626, 120] on span at bounding box center [625, 120] width 26 height 13
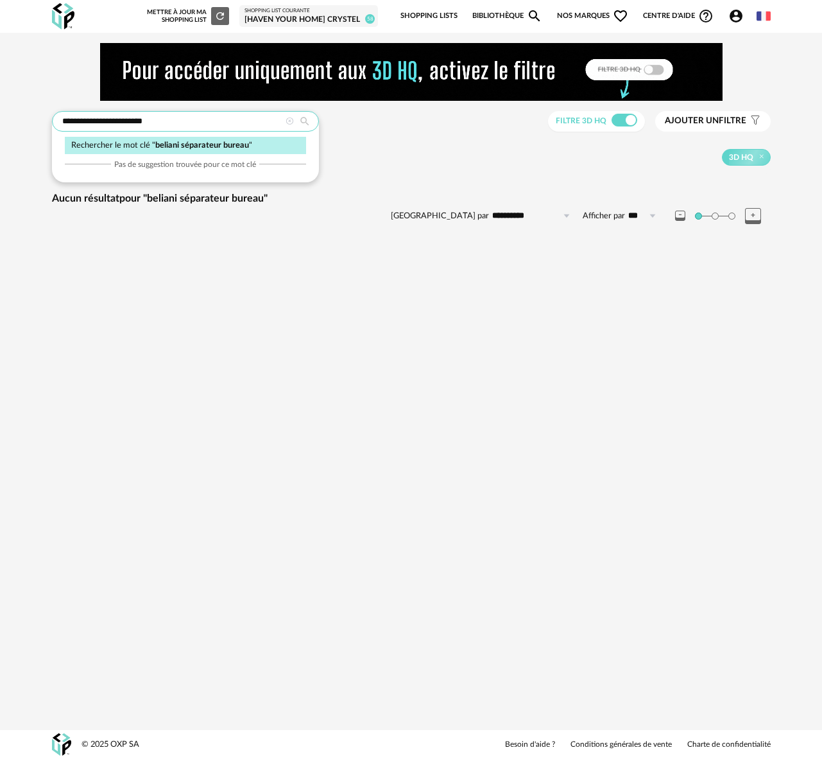
drag, startPoint x: 86, startPoint y: 120, endPoint x: 222, endPoint y: 126, distance: 136.2
click at [222, 126] on input "**********" at bounding box center [185, 121] width 267 height 21
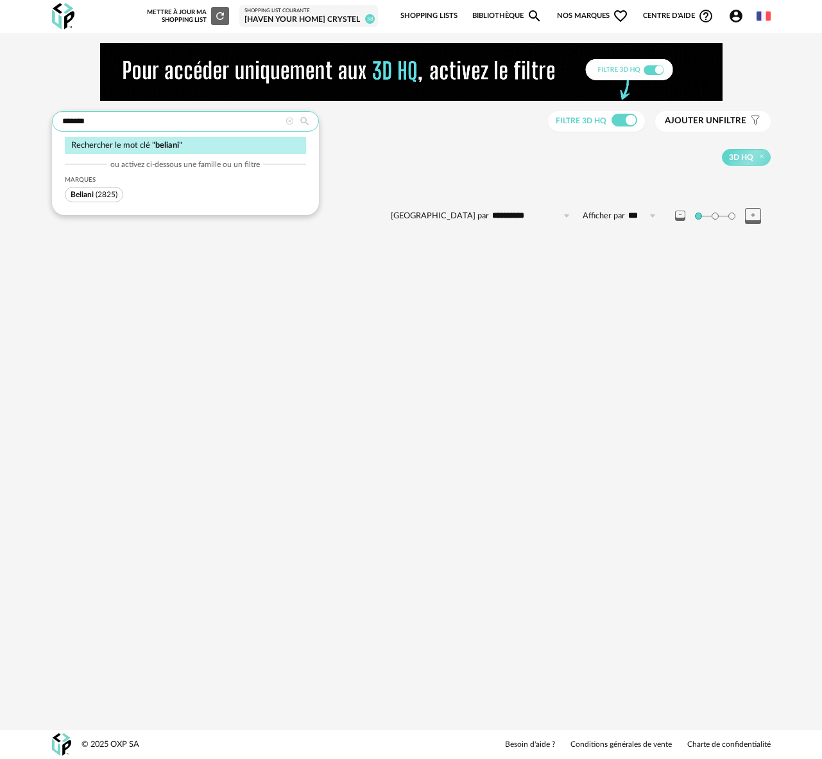
type input "*******"
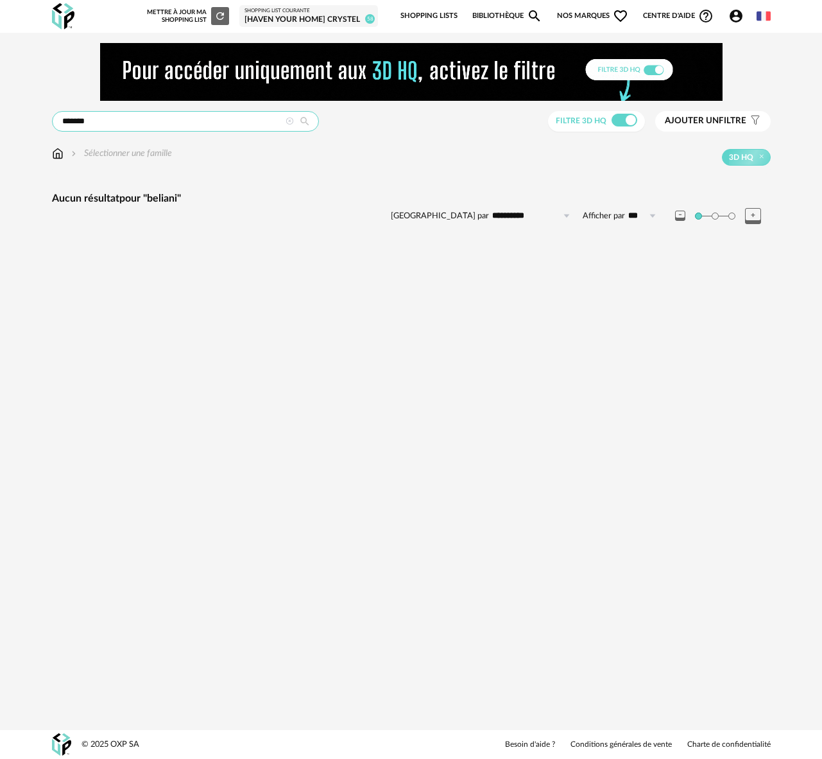
drag, startPoint x: 76, startPoint y: 125, endPoint x: 13, endPoint y: 125, distance: 62.9
click at [13, 125] on div "**********" at bounding box center [411, 145] width 822 height 225
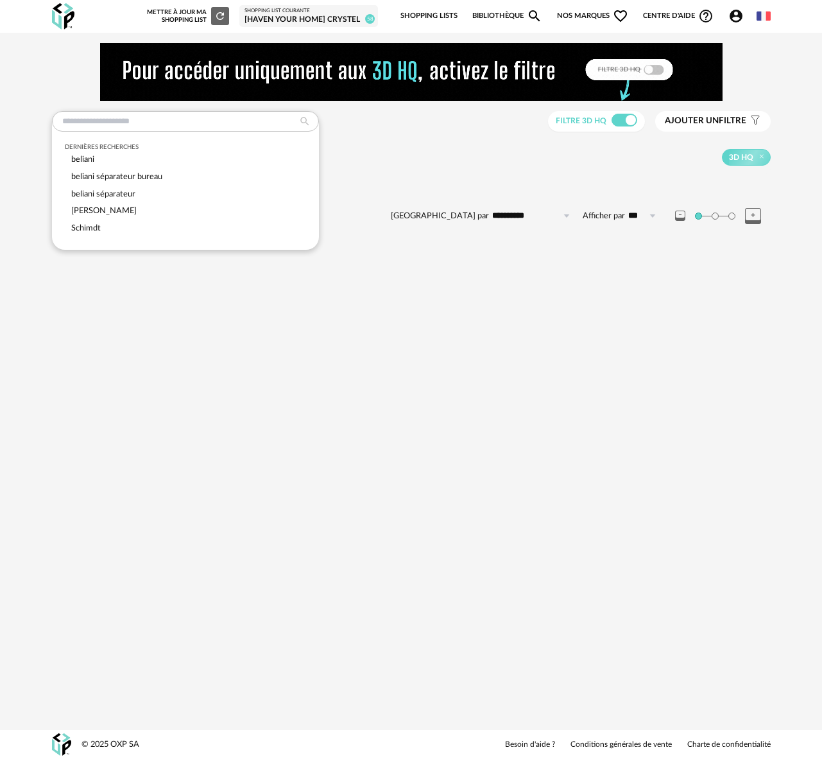
click at [526, 149] on div "3D HQ" at bounding box center [471, 157] width 599 height 17
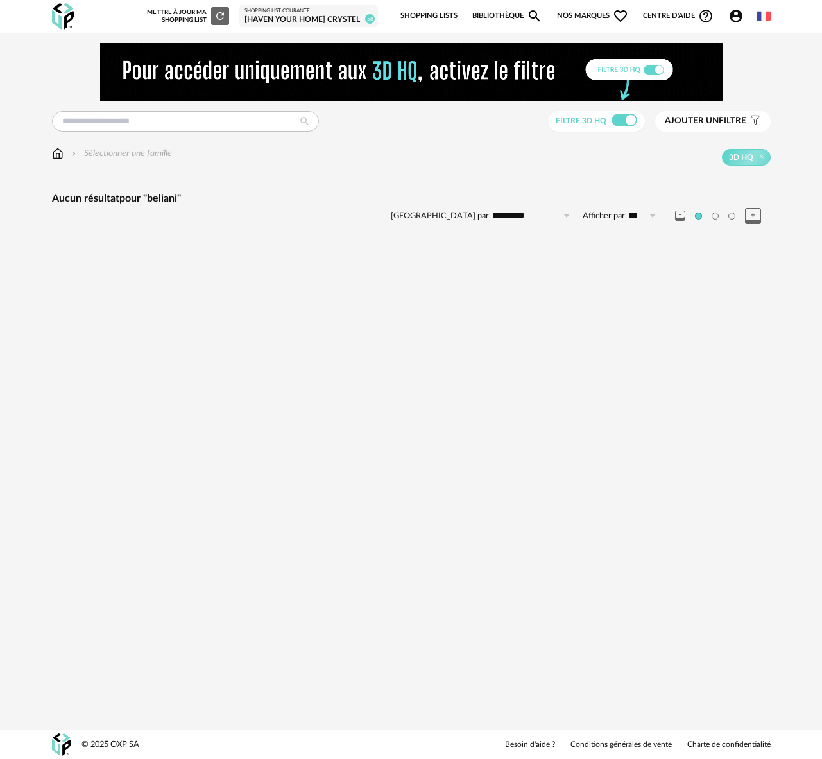
click at [706, 125] on span "Ajouter un" at bounding box center [692, 120] width 54 height 9
click at [624, 90] on div "Marque" at bounding box center [692, 101] width 212 height 31
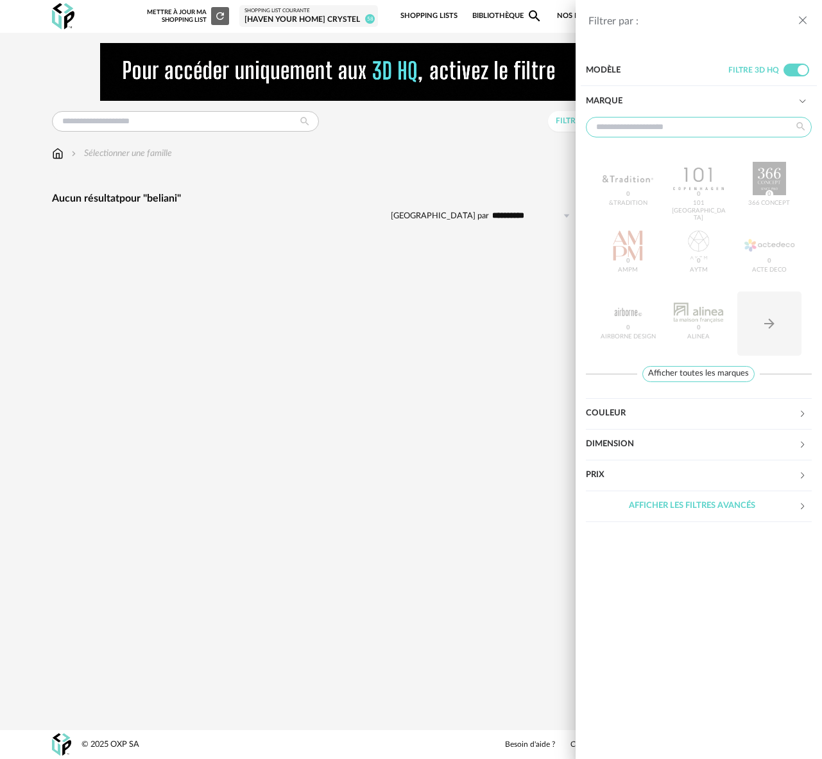
click at [643, 129] on input "text" at bounding box center [699, 127] width 226 height 21
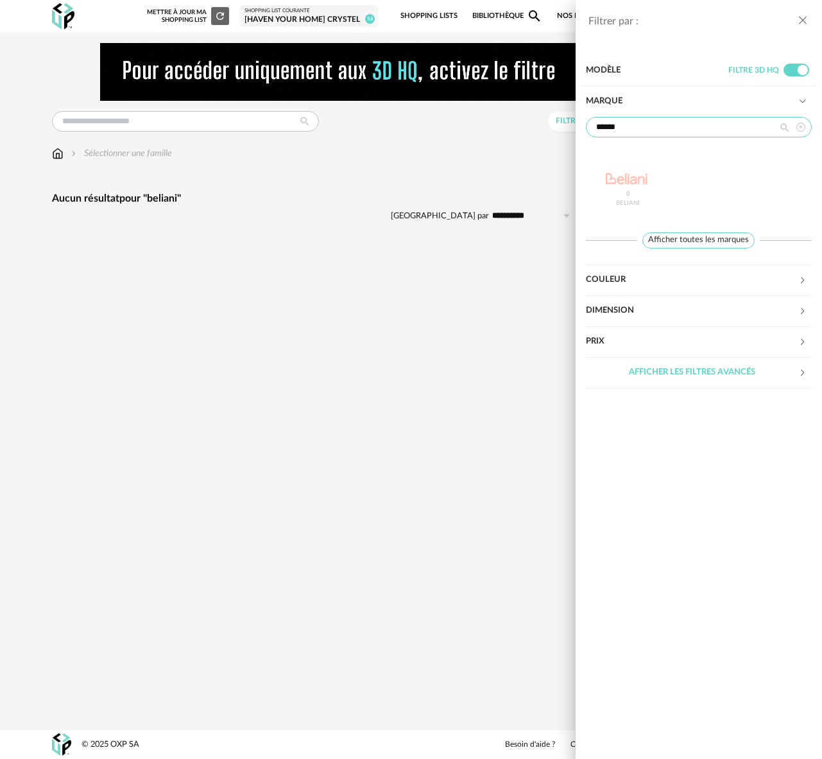
type input "******"
click at [490, 140] on div "Filtrer par : Modèle Filtre 3D HQ Marque ****** [DEMOGRAPHIC_DATA] 0 Afficher t…" at bounding box center [411, 379] width 822 height 759
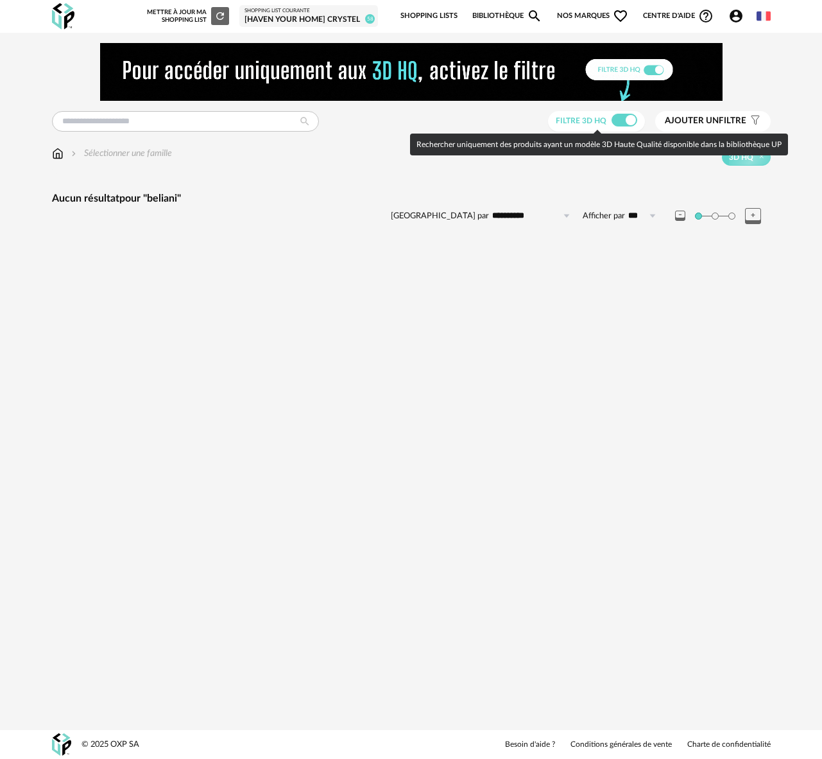
click at [607, 122] on span "Filtre 3D HQ" at bounding box center [581, 121] width 51 height 8
type input "*******"
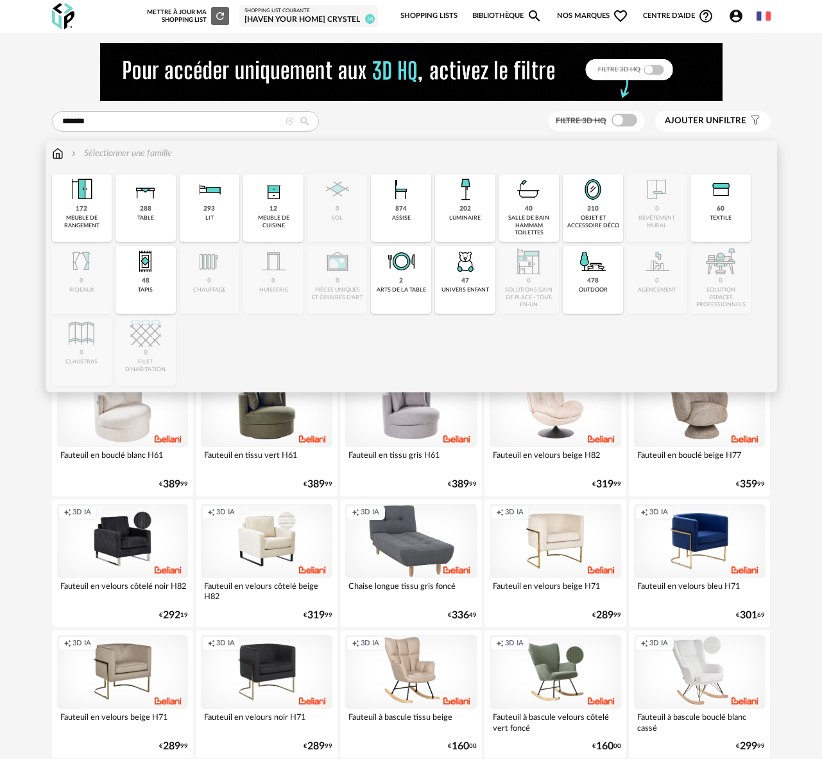
click at [723, 287] on div "Close icon 172 meuble de rangement 288 table 293 lit 12 meuble de cuisine 0 sol…" at bounding box center [411, 280] width 719 height 212
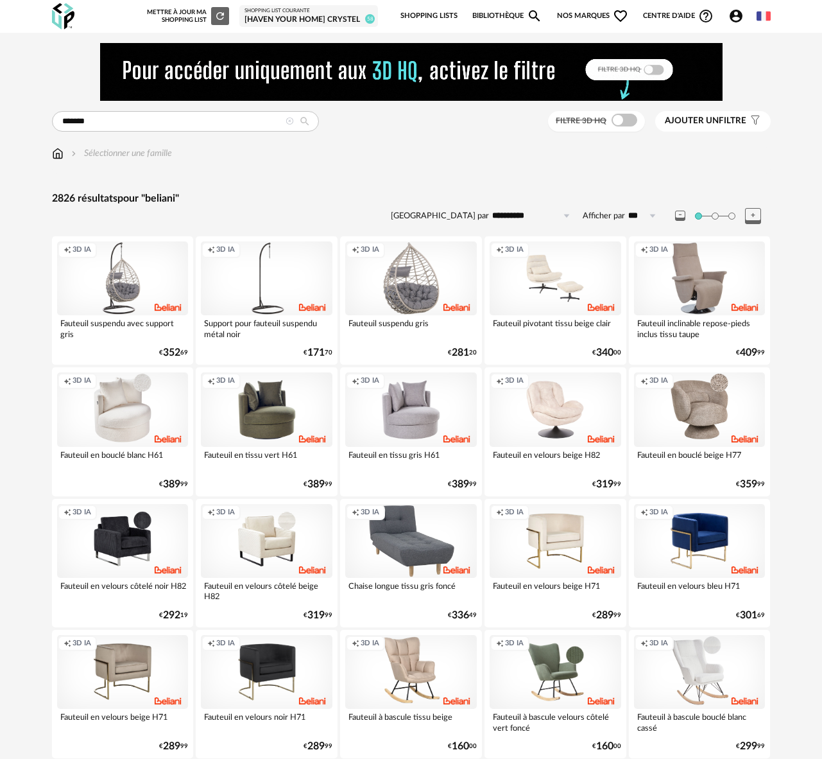
click at [290, 121] on icon at bounding box center [290, 121] width 8 height 8
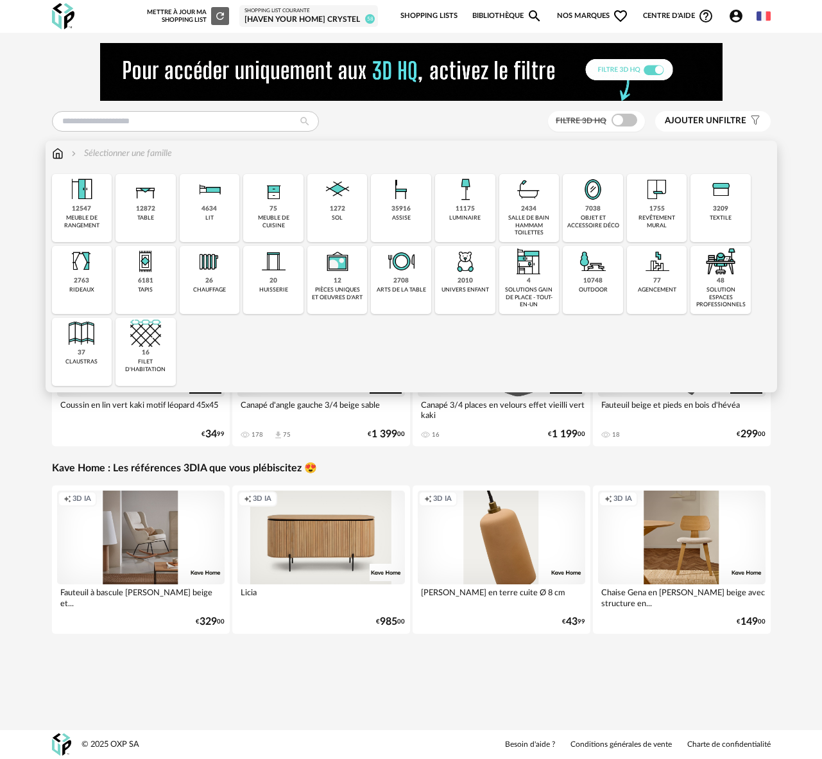
click at [727, 286] on div "48 solution espaces professionnels" at bounding box center [721, 280] width 60 height 68
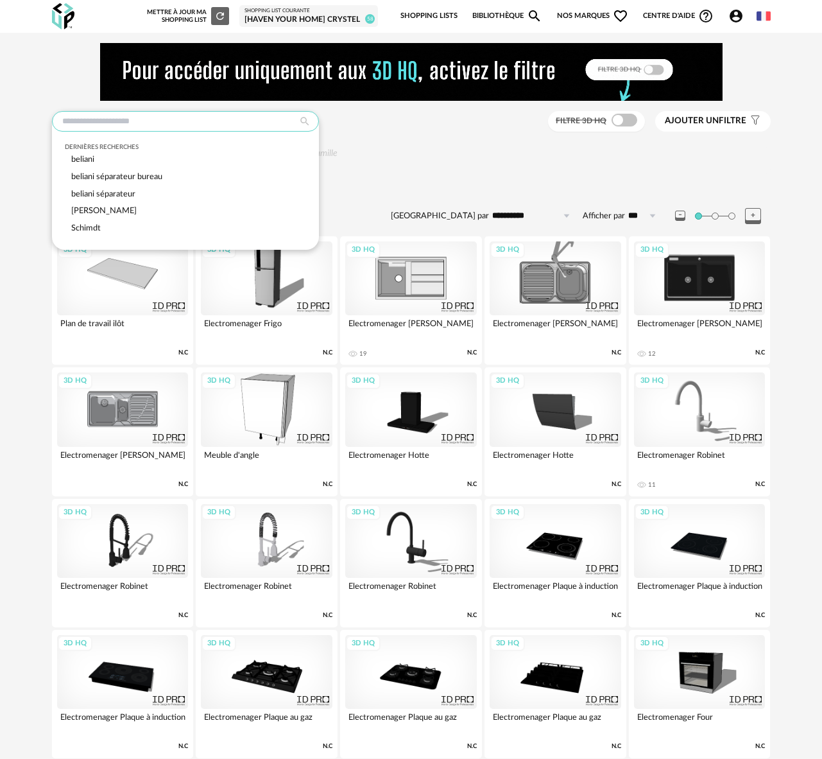
click at [87, 124] on input "text" at bounding box center [185, 121] width 267 height 21
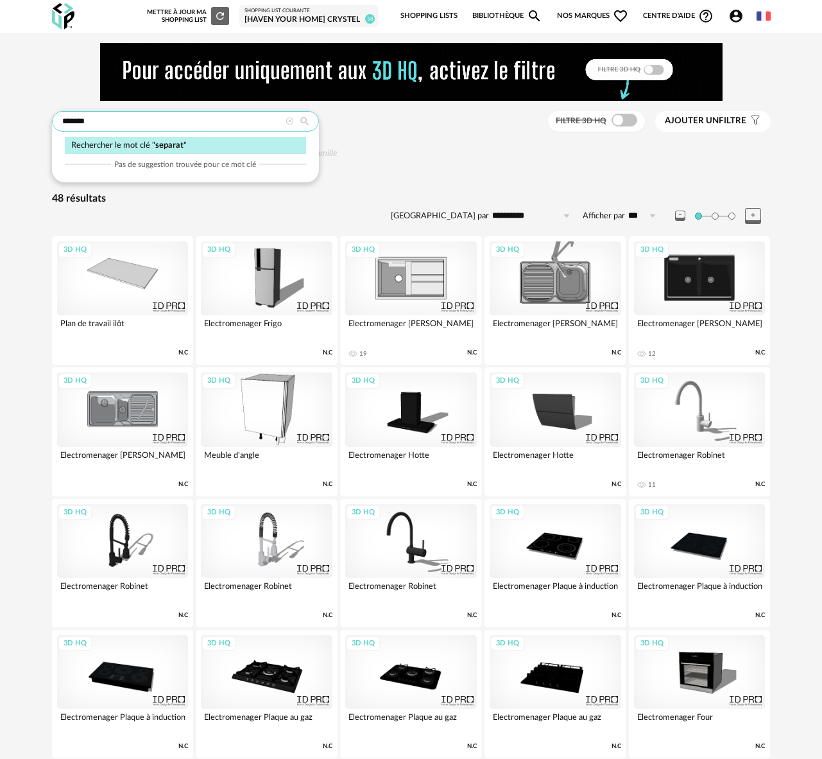
type input "*******"
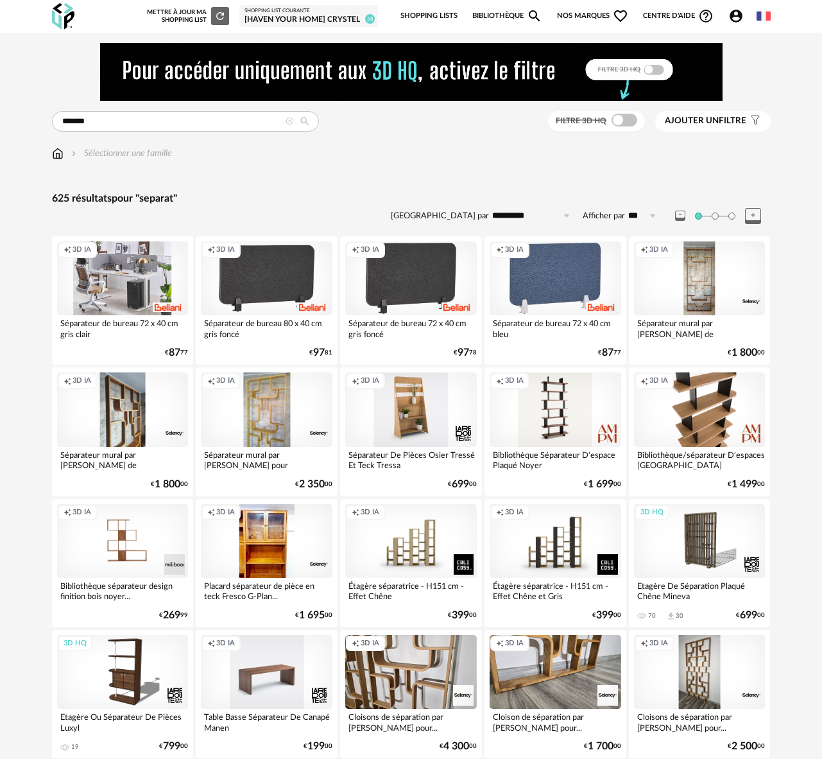
click at [131, 275] on div "Creation icon 3D IA" at bounding box center [123, 278] width 132 height 74
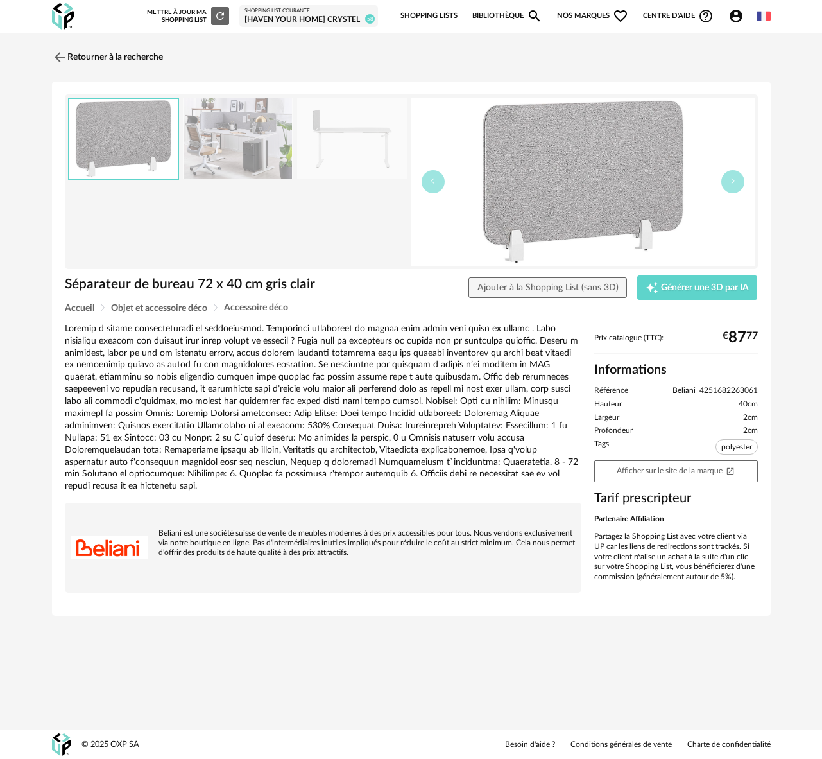
click at [188, 15] on div "Mettre à jour ma Shopping List Refresh icon" at bounding box center [188, 16] width 82 height 18
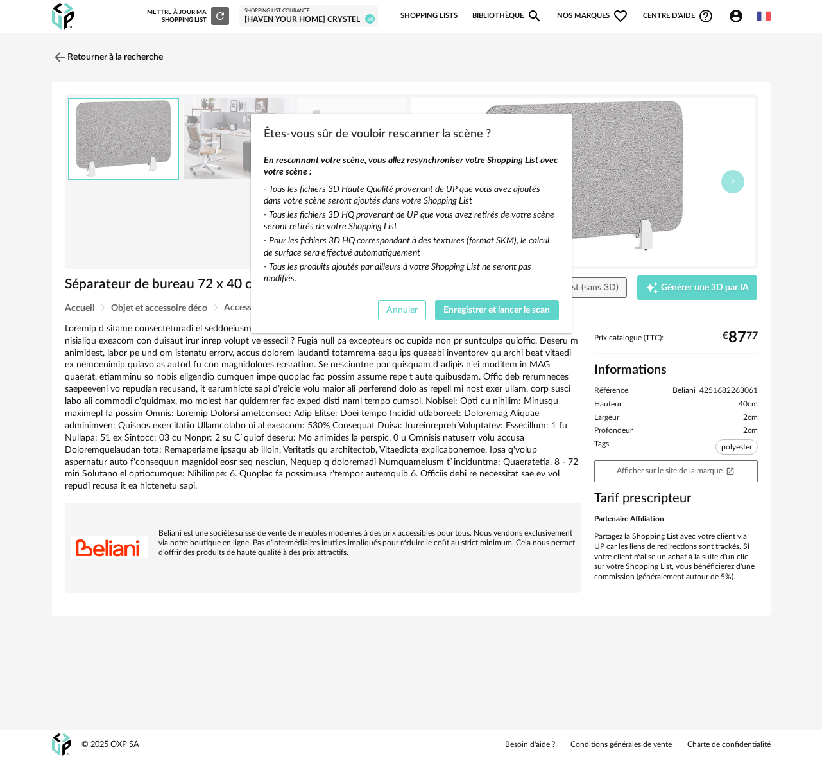
click at [401, 311] on span "Annuler" at bounding box center [401, 310] width 31 height 9
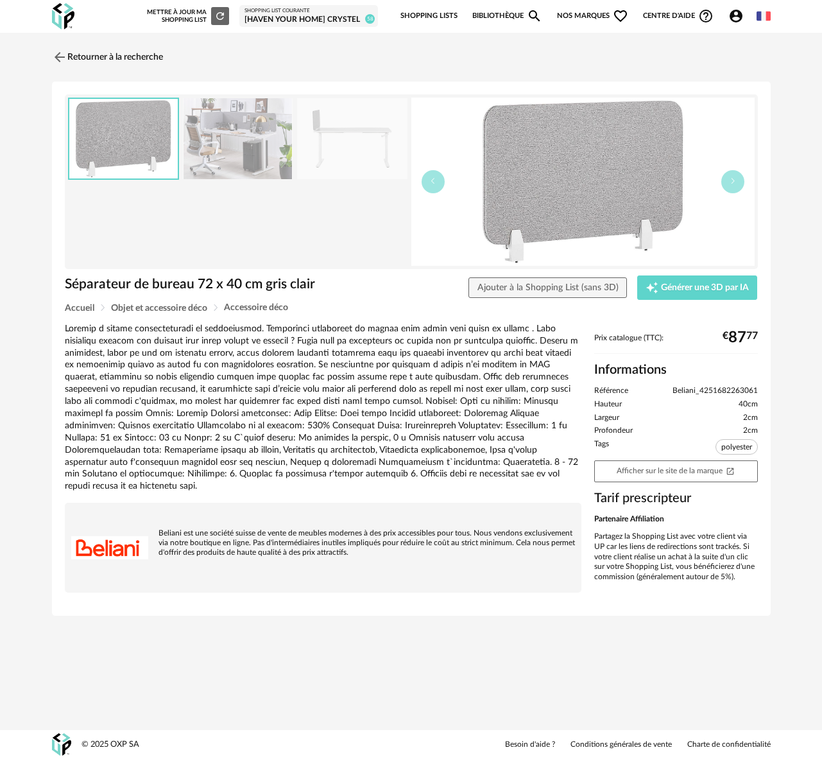
click at [288, 15] on div "[Haven your Home] Crystel" at bounding box center [309, 20] width 128 height 10
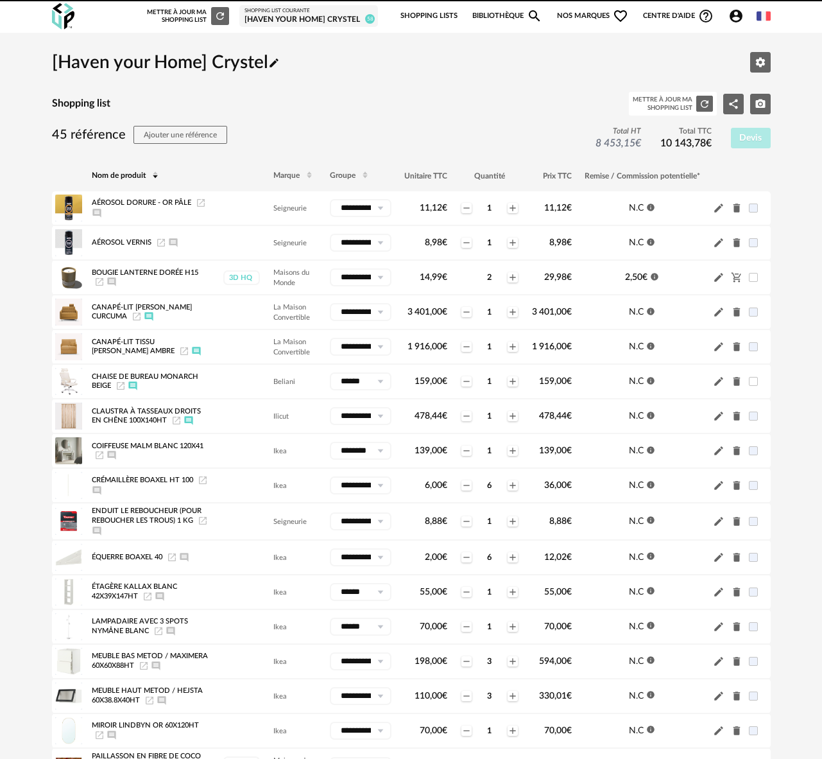
scroll to position [4, 0]
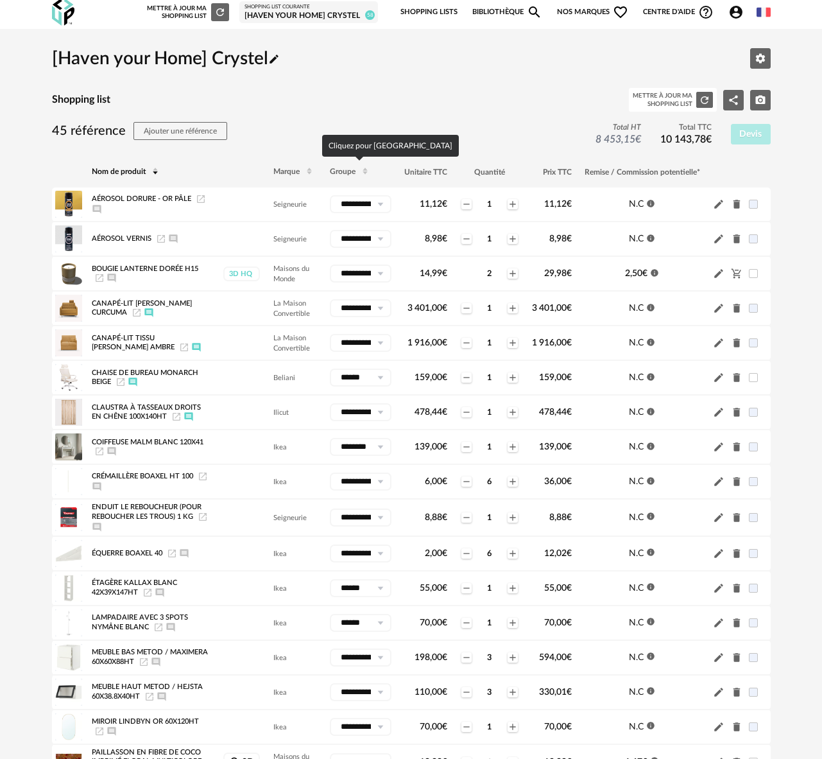
click at [338, 170] on span "Groupe" at bounding box center [343, 172] width 26 height 8
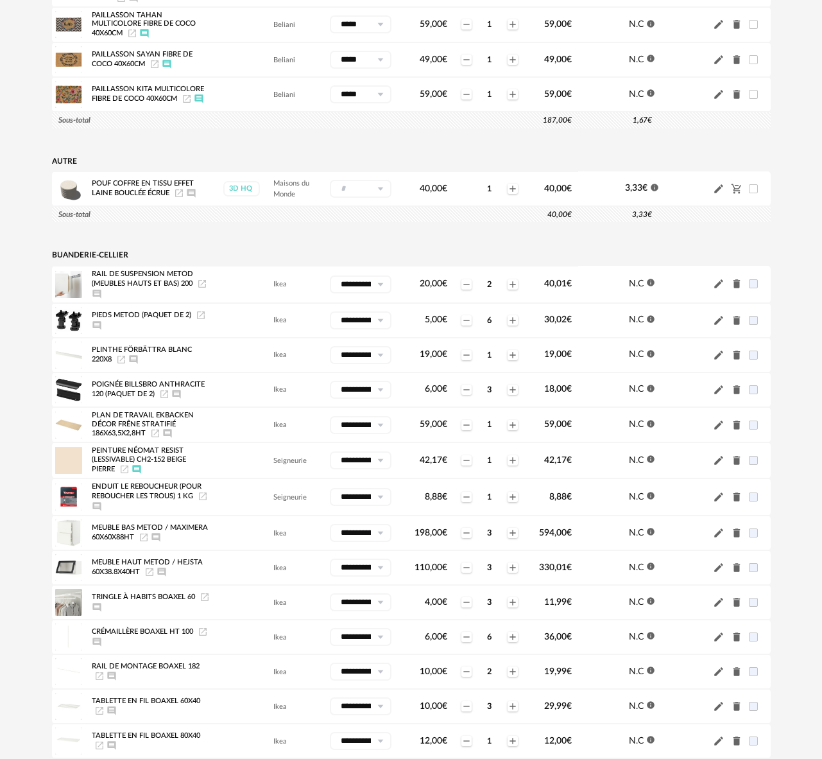
scroll to position [0, 0]
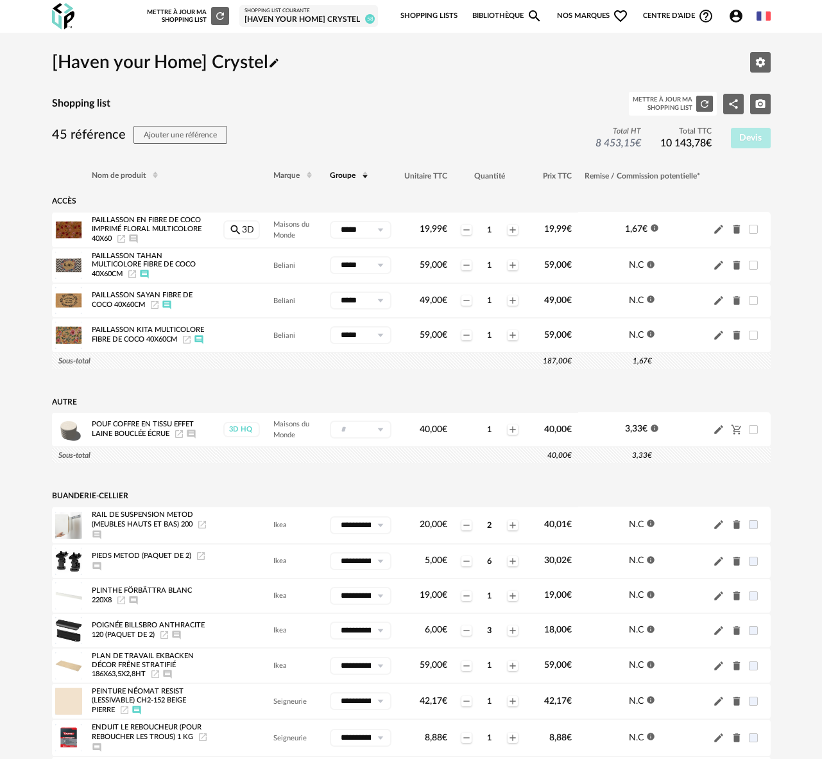
click at [531, 17] on icon "Magnify icon" at bounding box center [535, 16] width 12 height 12
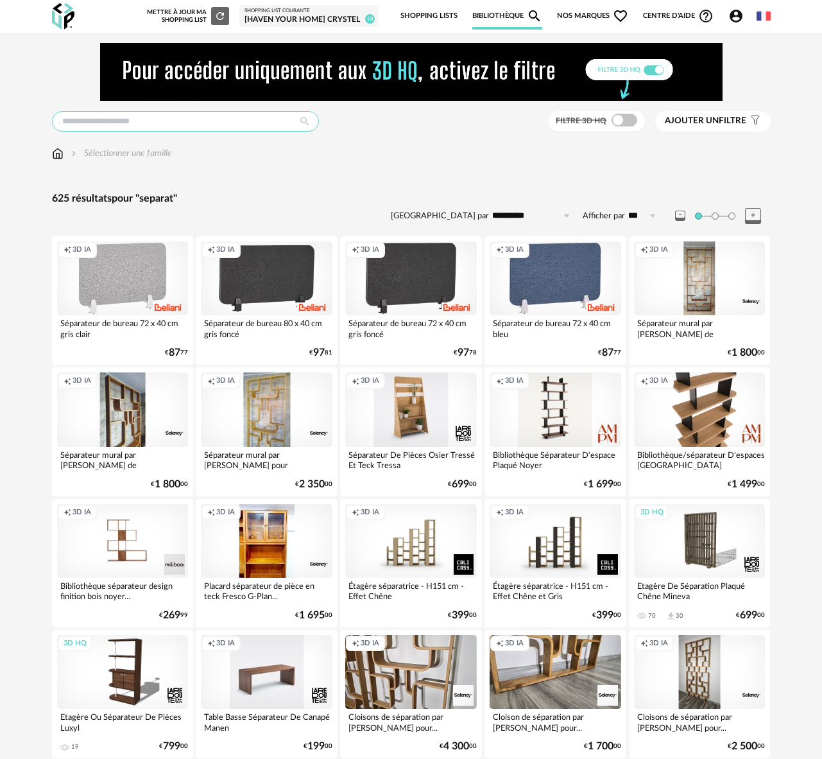
click at [86, 123] on input "text" at bounding box center [185, 121] width 267 height 21
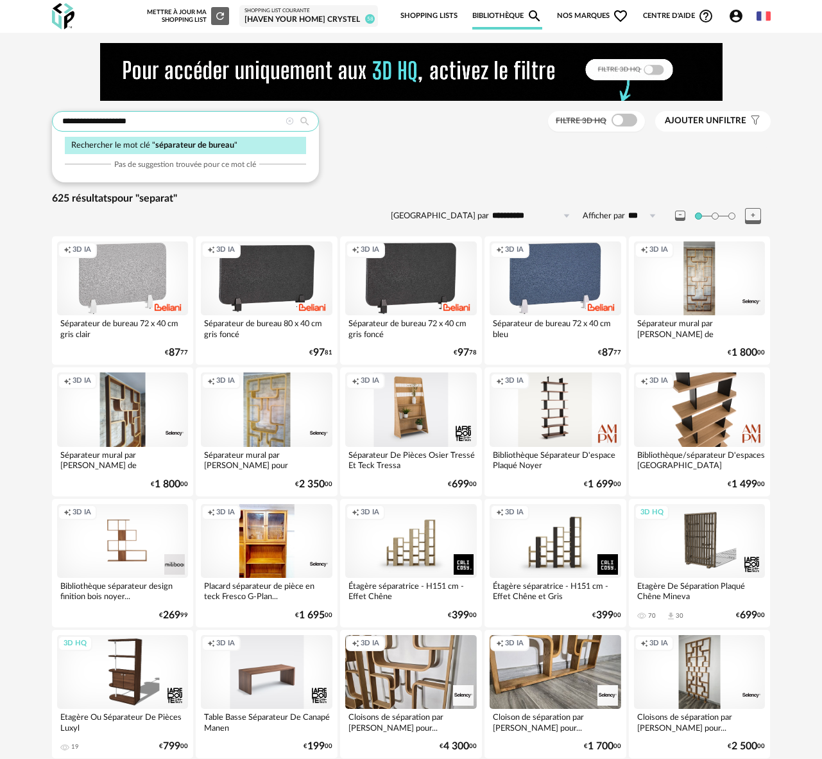
type input "**********"
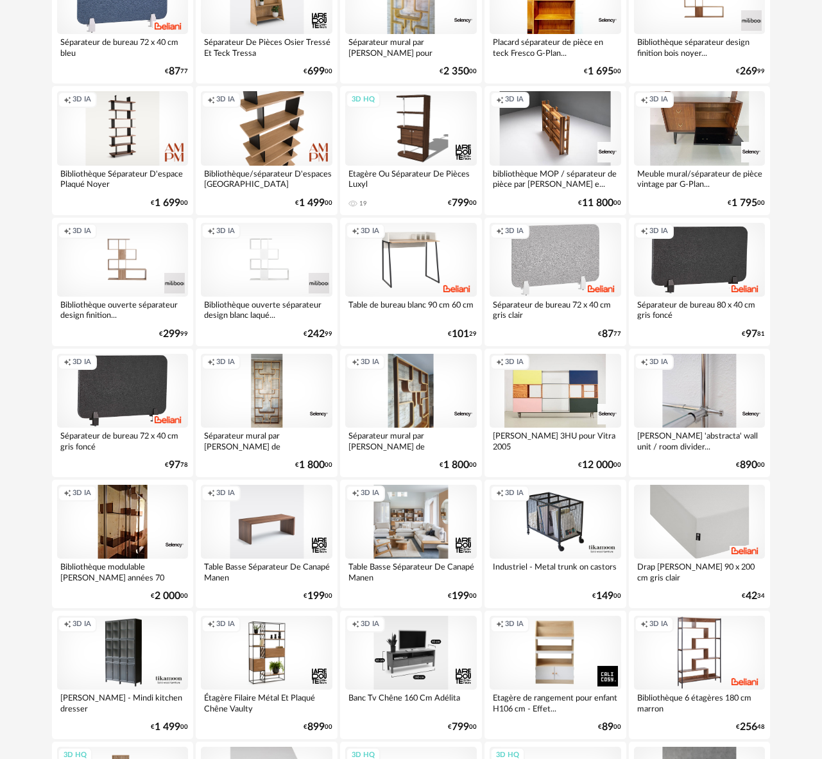
scroll to position [241, 0]
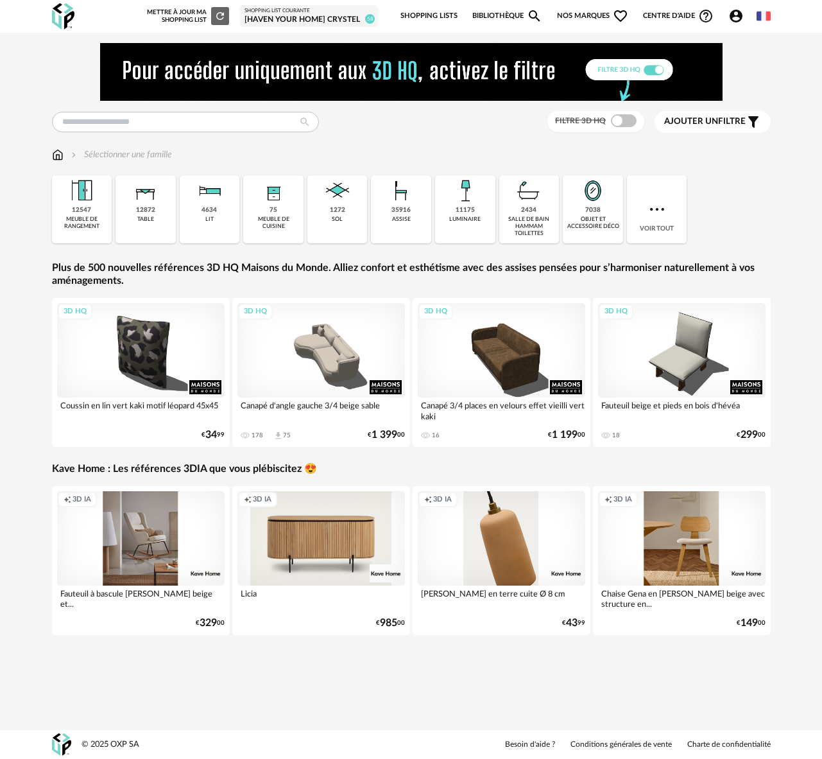
click at [289, 22] on div "[Haven your Home] Crystel" at bounding box center [309, 20] width 128 height 10
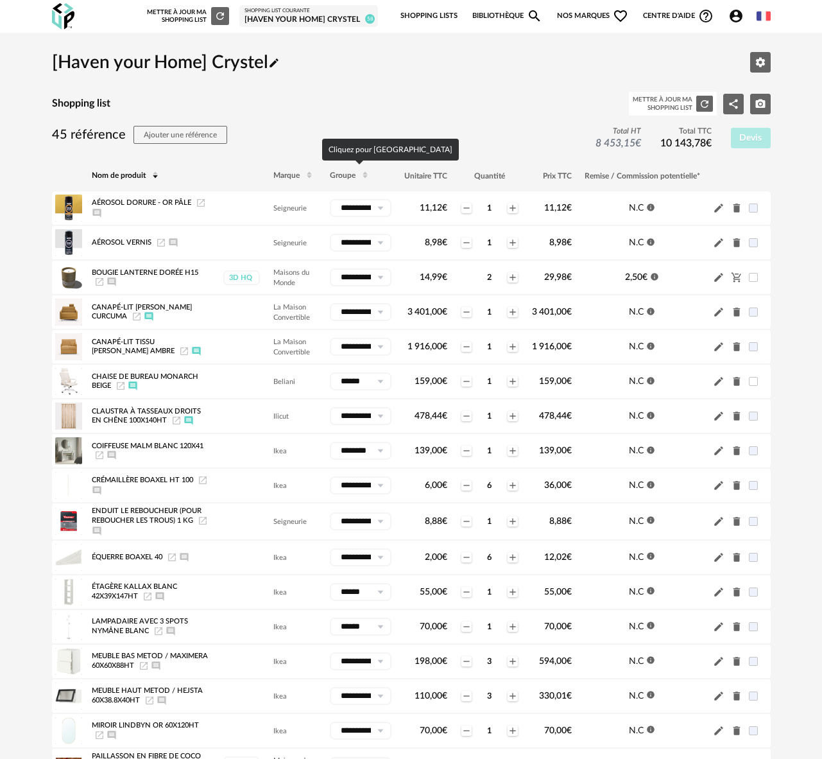
click at [358, 177] on span at bounding box center [365, 176] width 15 height 22
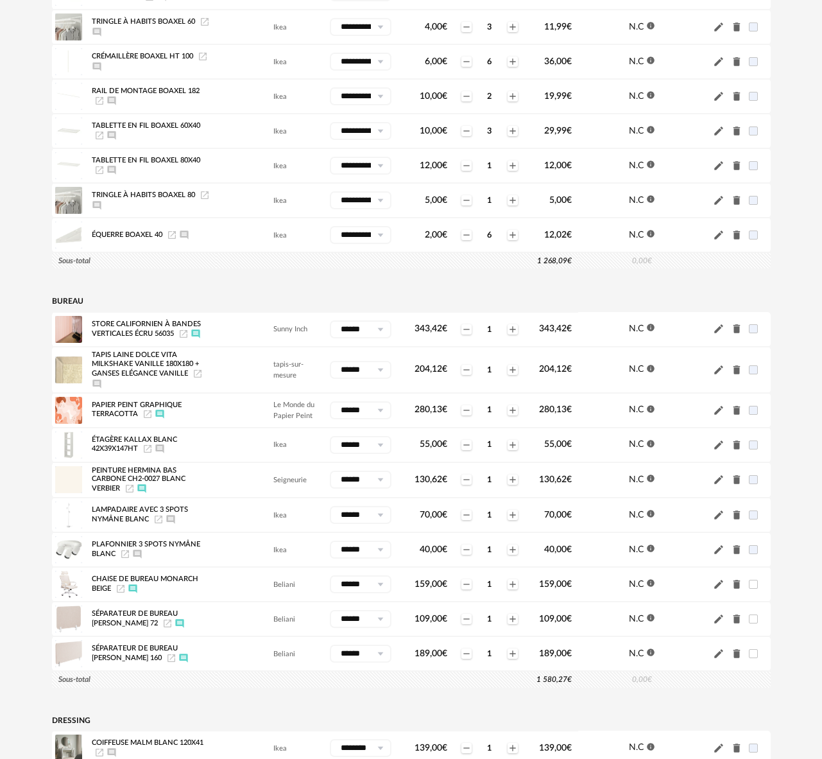
scroll to position [818, 0]
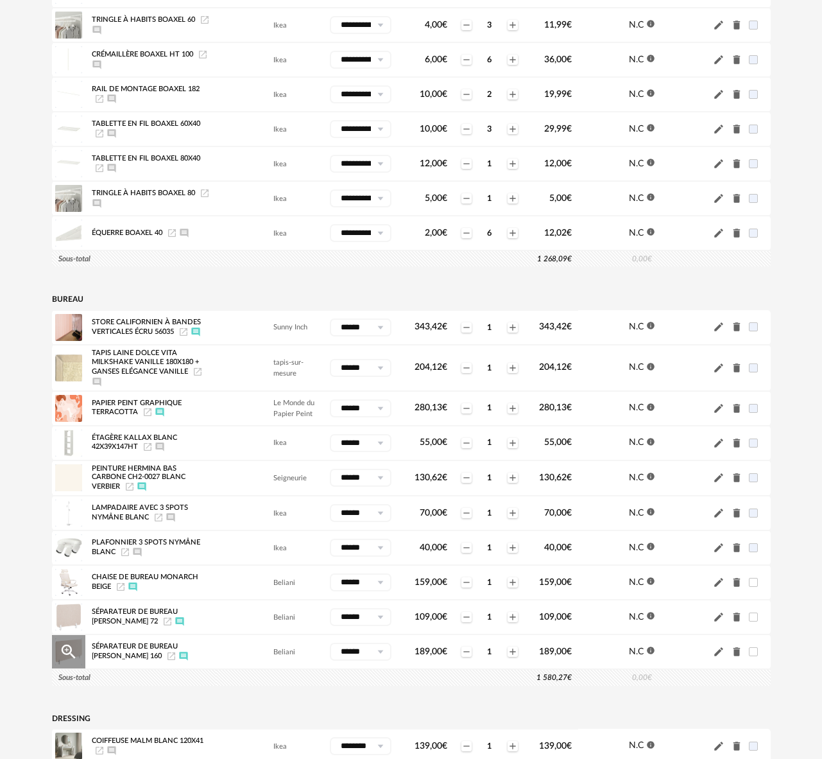
click at [166, 661] on icon "Launch icon" at bounding box center [171, 656] width 10 height 10
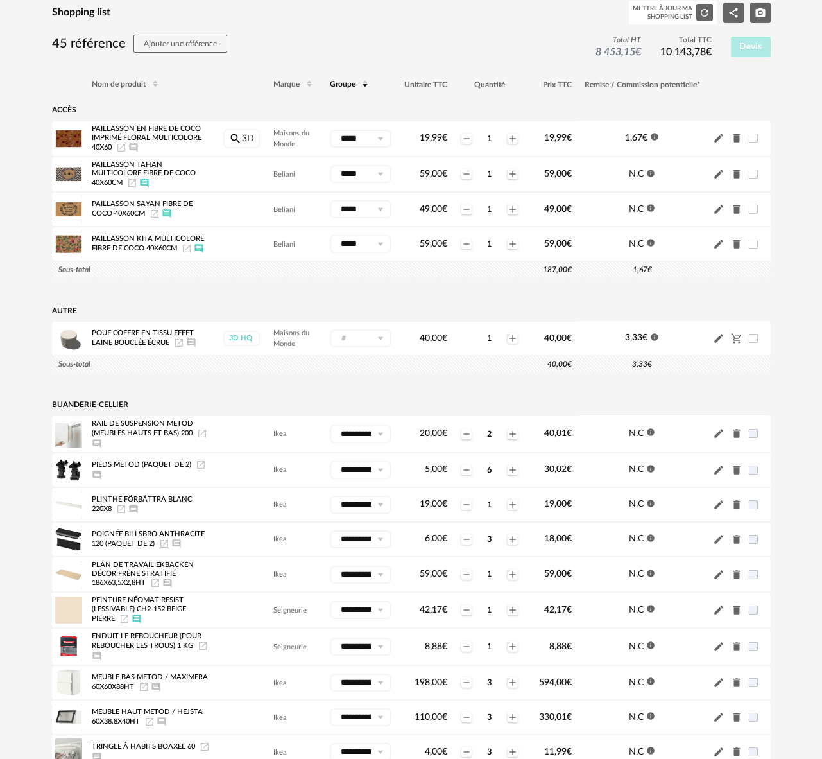
scroll to position [0, 0]
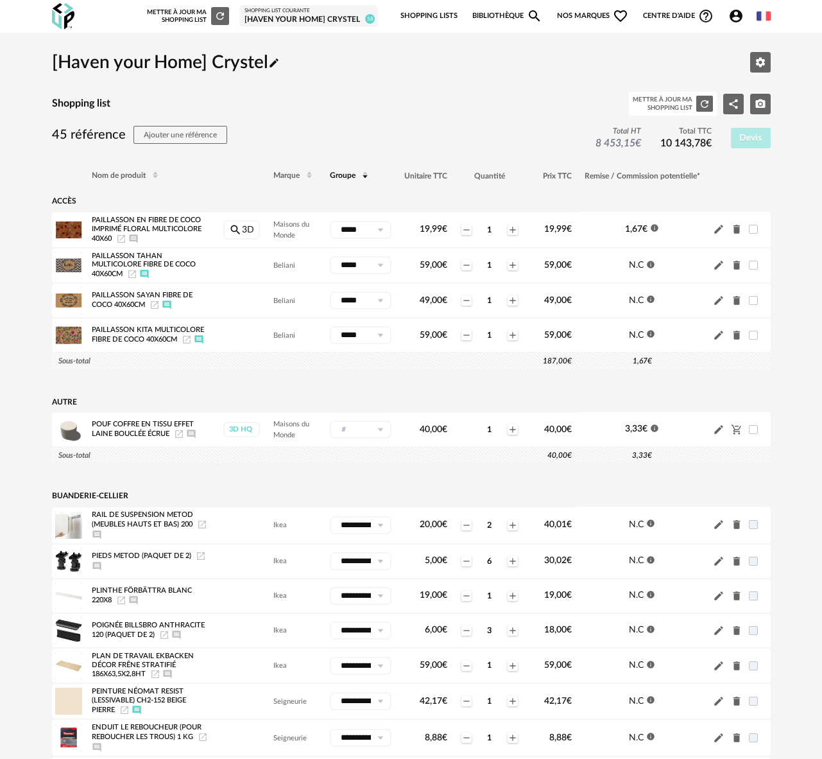
click at [499, 20] on link "Bibliothèque Magnify icon" at bounding box center [507, 16] width 71 height 27
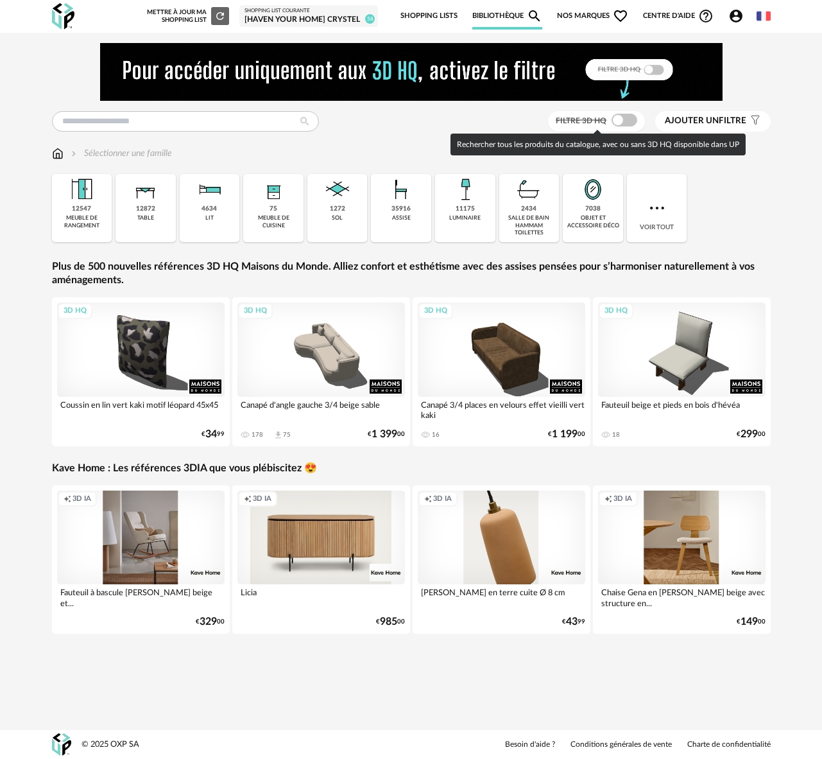
click at [628, 123] on span at bounding box center [625, 120] width 26 height 13
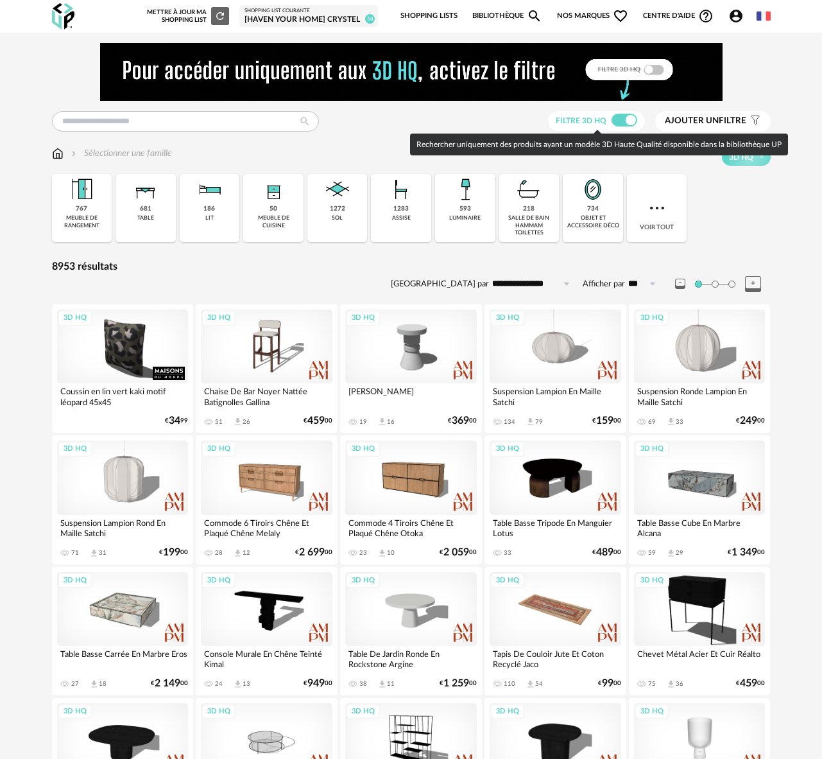
click at [498, 19] on link "Bibliothèque Magnify icon" at bounding box center [507, 16] width 71 height 27
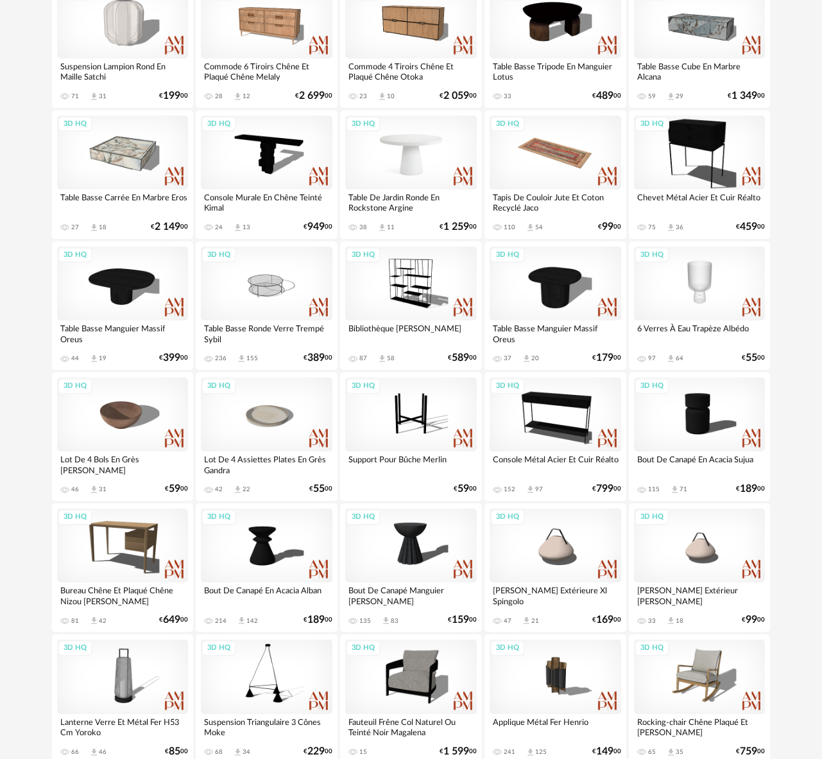
scroll to position [460, 0]
